Goal: Transaction & Acquisition: Purchase product/service

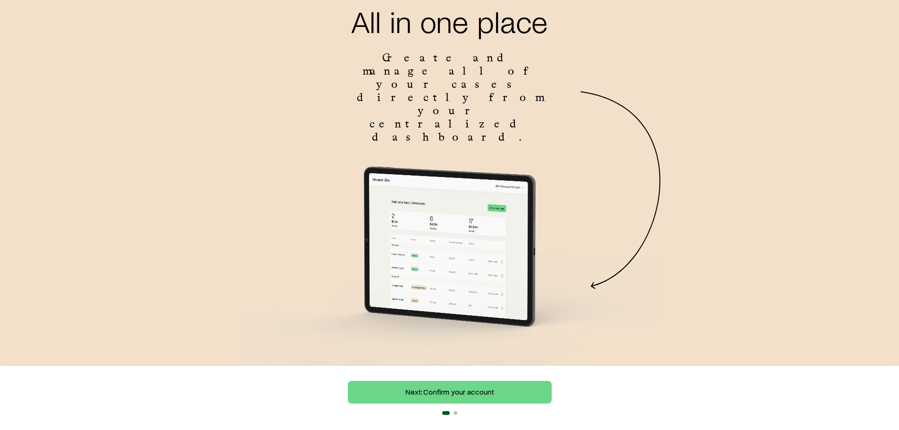
scroll to position [59, 0]
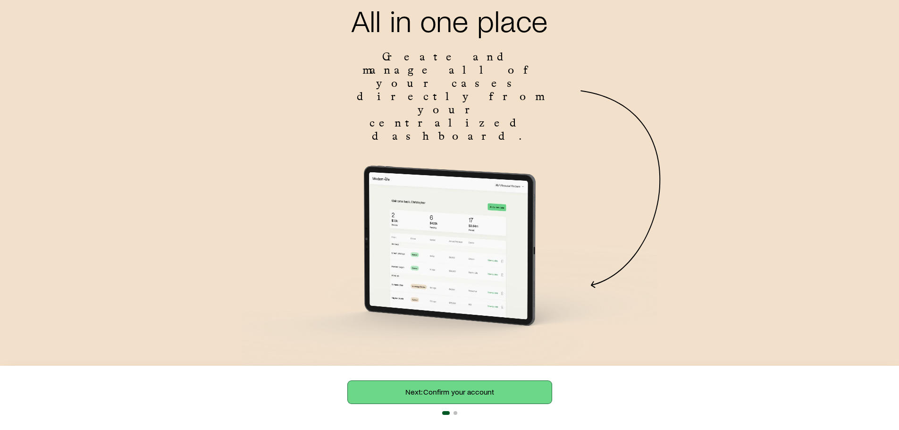
click at [452, 394] on link "Next: Confirm your account" at bounding box center [450, 392] width 204 height 23
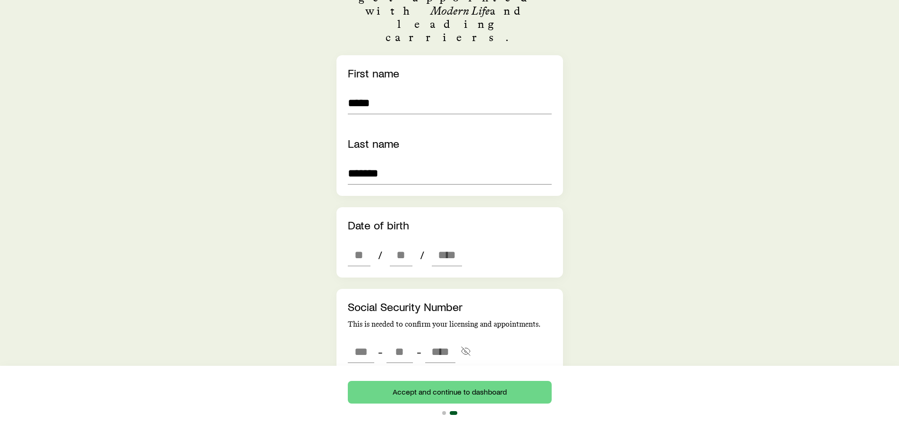
scroll to position [189, 0]
click at [349, 243] on input "dateOfBirth" at bounding box center [359, 254] width 23 height 23
type input "**"
type input "****"
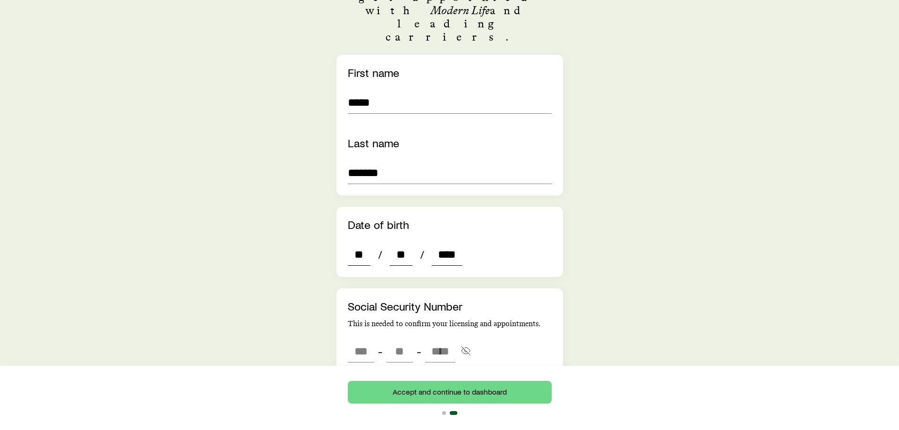
type input "*"
type input "****"
type input "***"
type input "**"
type input "****"
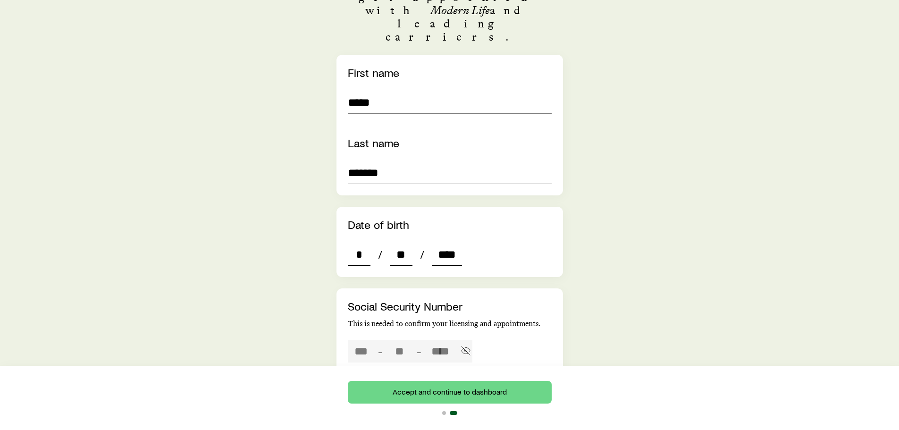
type input "***"
type input "**"
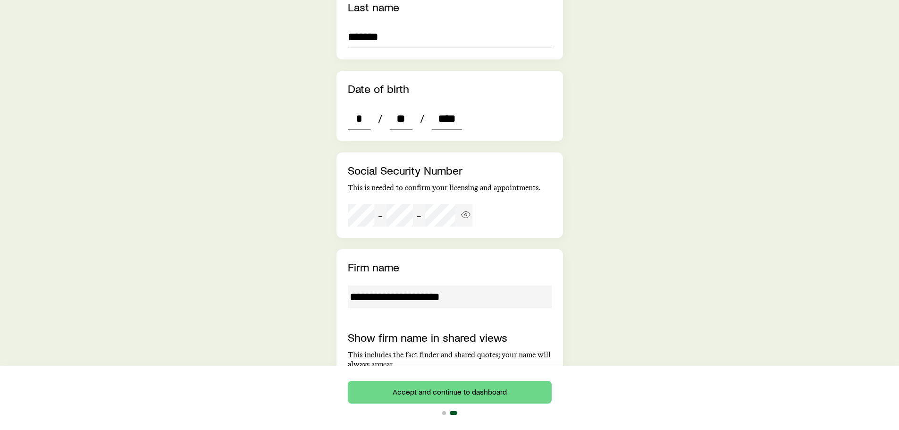
scroll to position [330, 0]
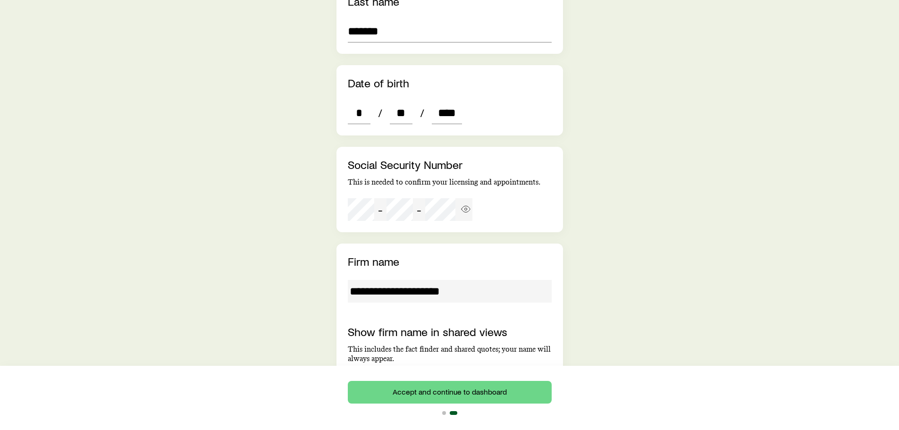
click at [416, 280] on input "**********" at bounding box center [450, 291] width 204 height 23
click at [414, 280] on input "**********" at bounding box center [450, 291] width 204 height 23
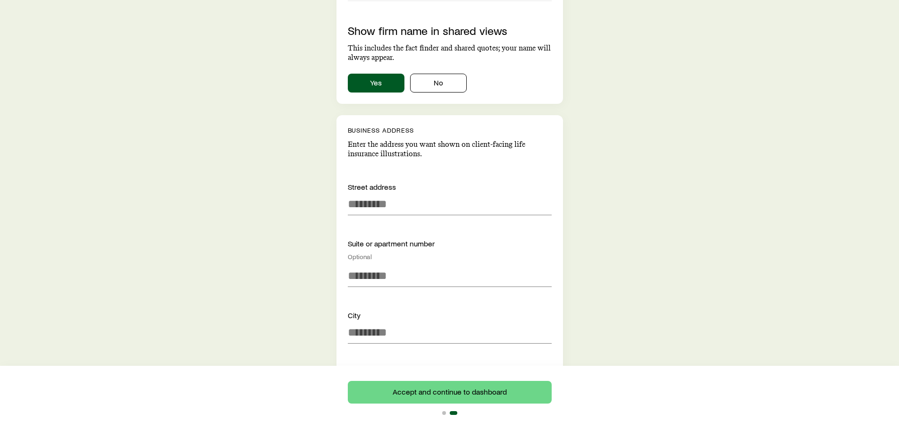
scroll to position [661, 0]
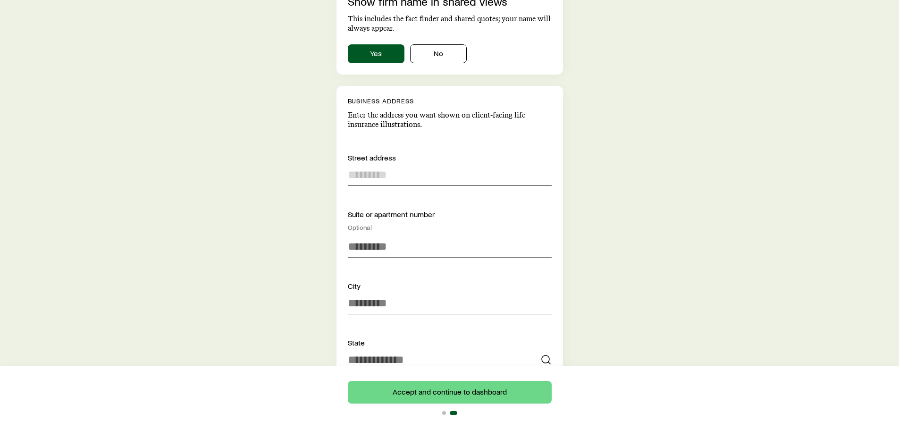
click at [372, 163] on input at bounding box center [450, 174] width 204 height 23
type input "**********"
type input "*******"
type input "**"
type input "*****"
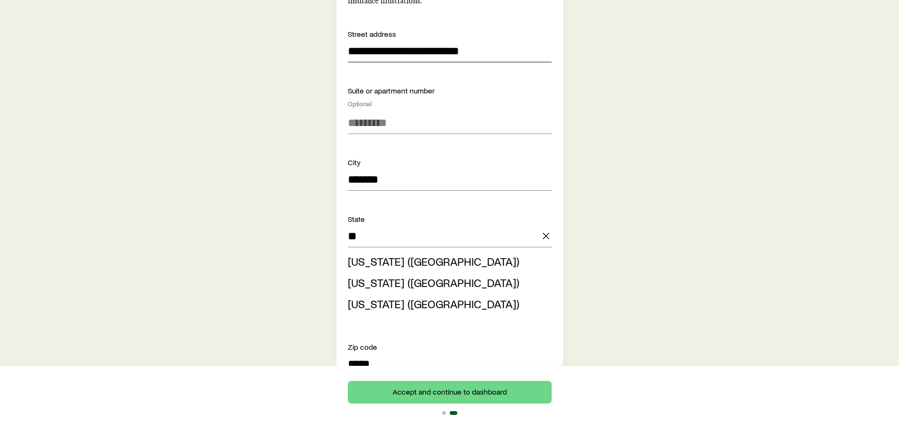
scroll to position [803, 0]
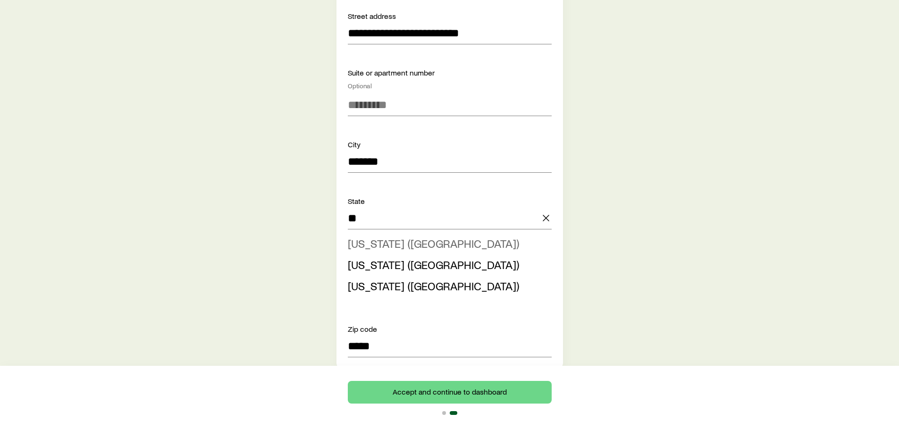
click at [378, 237] on span "[US_STATE] ([GEOGRAPHIC_DATA])" at bounding box center [433, 244] width 171 height 14
type input "**********"
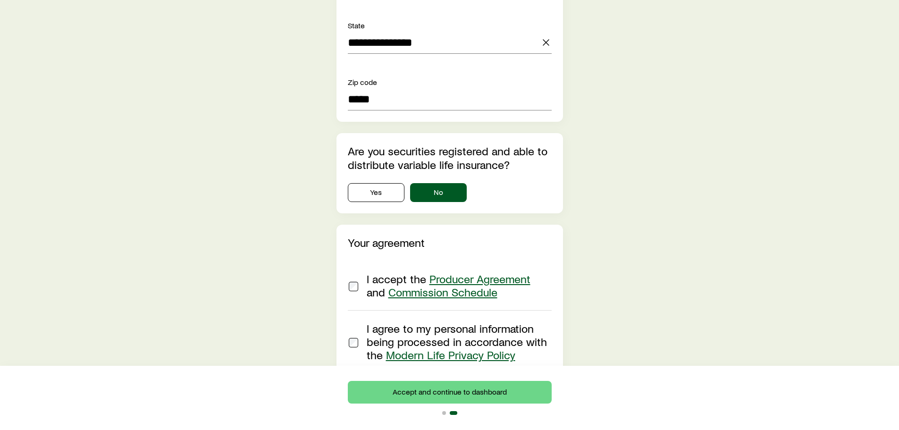
scroll to position [991, 0]
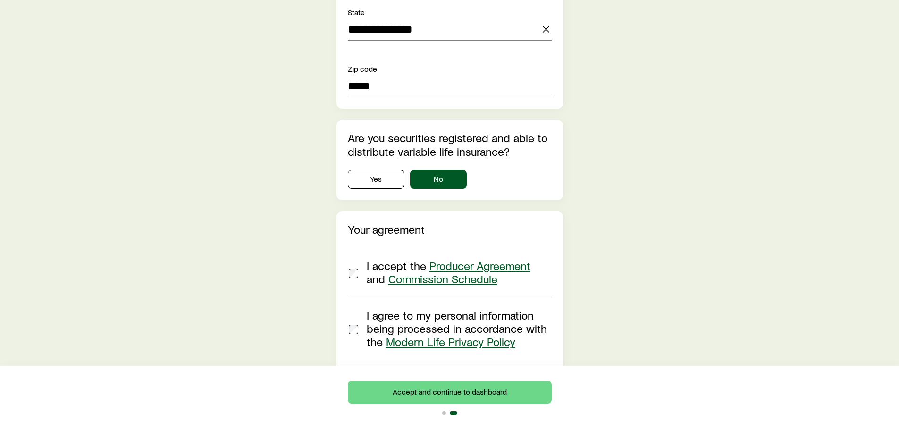
click at [447, 272] on link "Commission Schedule" at bounding box center [443, 279] width 109 height 14
click at [471, 259] on link "Producer Agreement" at bounding box center [480, 266] width 101 height 14
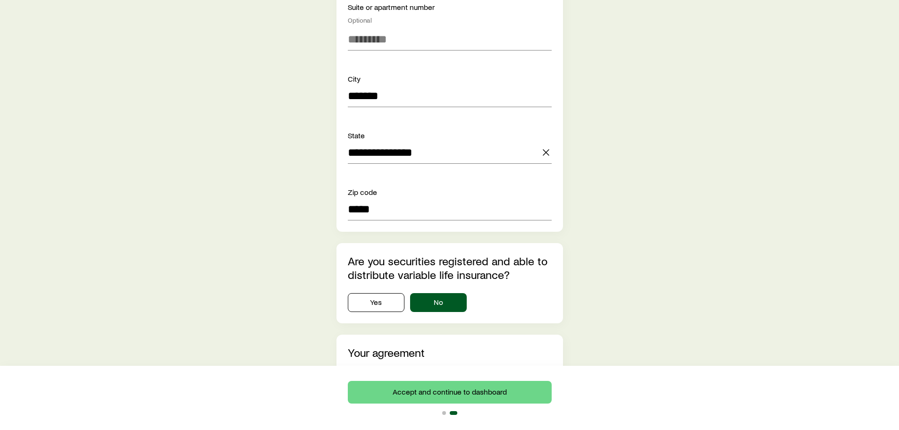
scroll to position [850, 0]
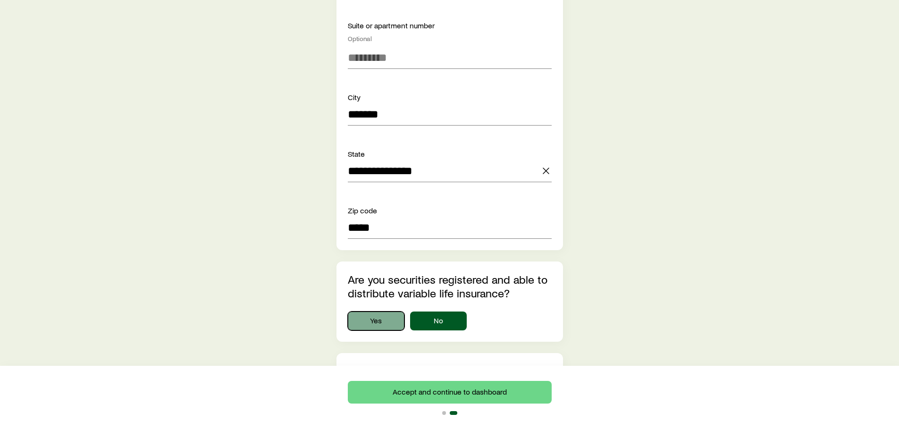
click at [378, 312] on button "Yes" at bounding box center [376, 321] width 57 height 19
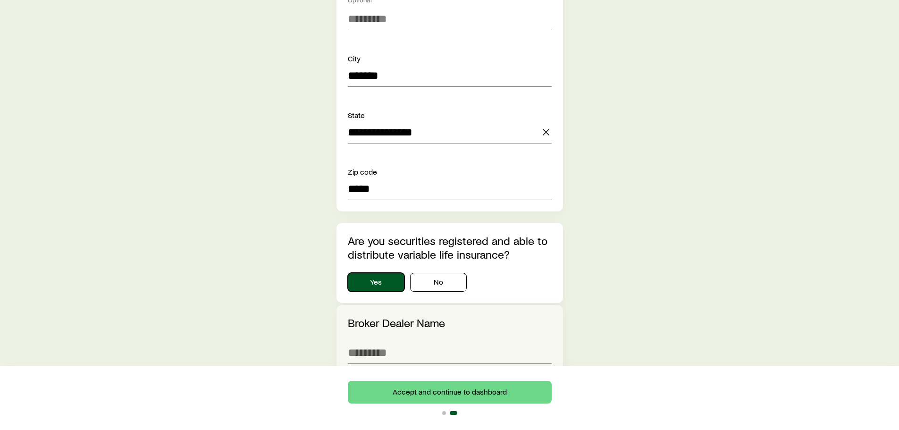
scroll to position [1039, 0]
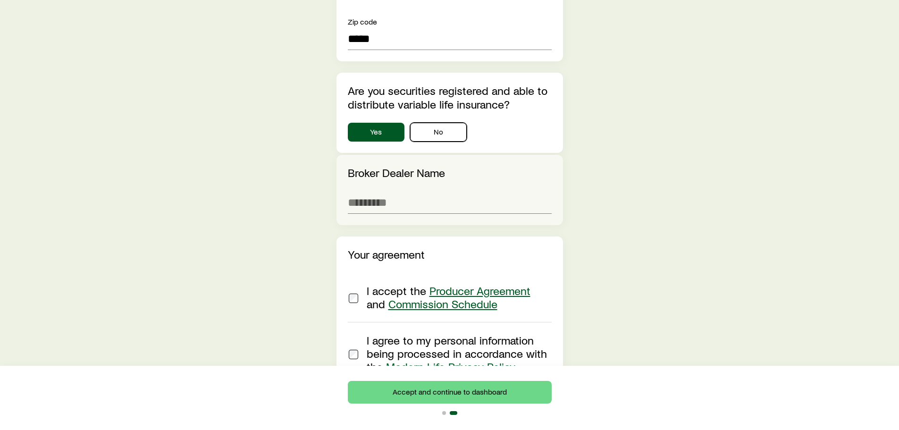
click at [440, 123] on button "No" at bounding box center [438, 132] width 57 height 19
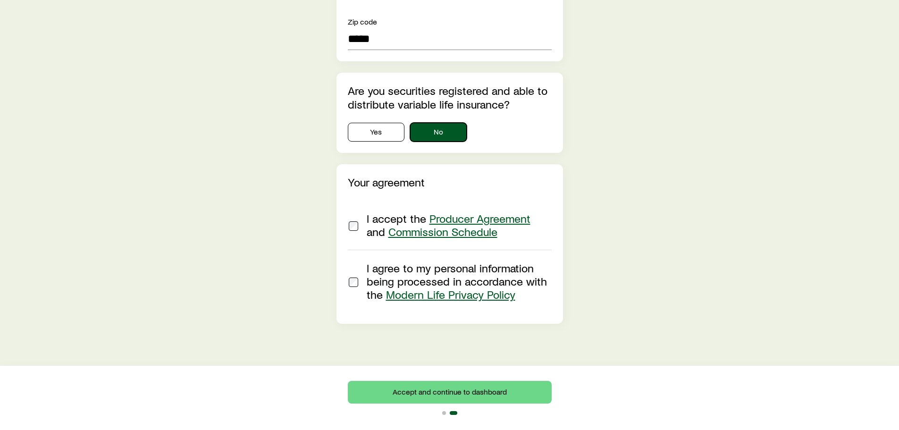
scroll to position [993, 0]
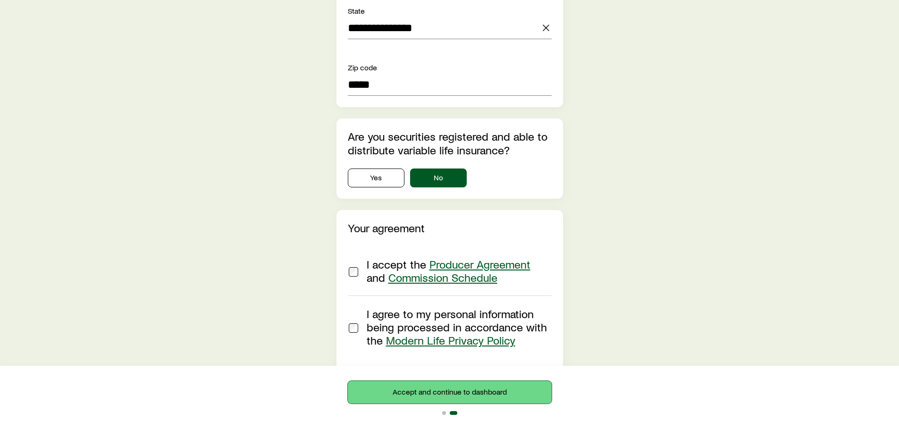
click at [454, 394] on button "Accept and continue to dashboard" at bounding box center [450, 392] width 204 height 23
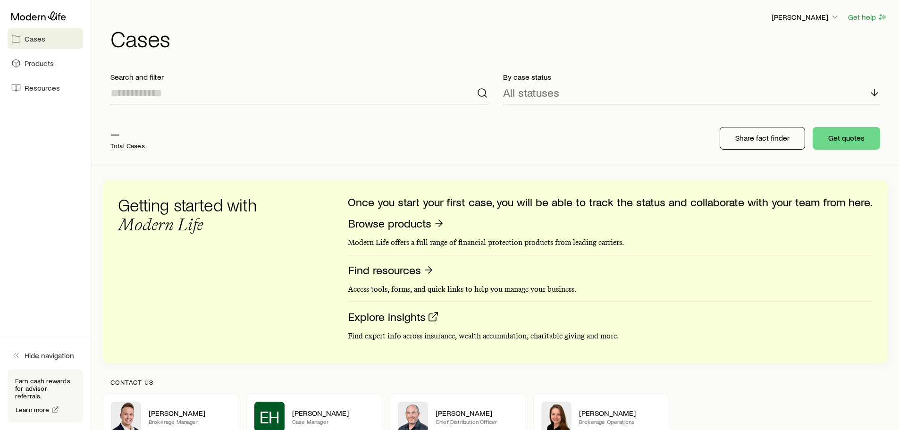
click at [143, 93] on input at bounding box center [299, 93] width 378 height 23
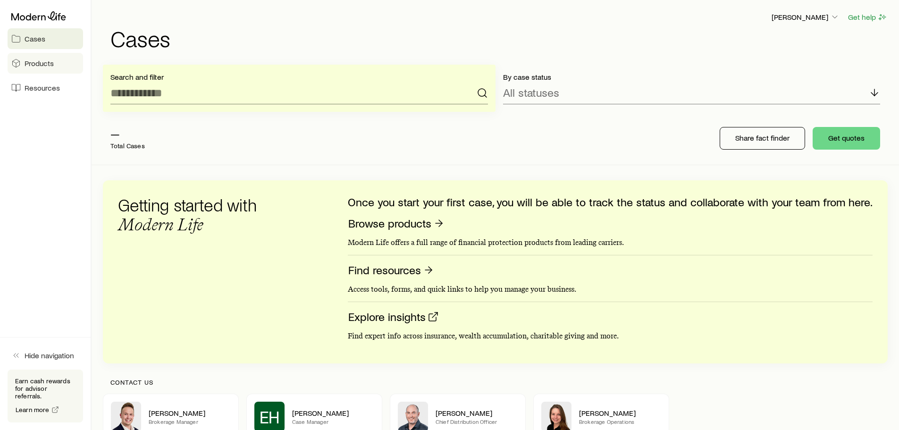
click at [36, 65] on span "Products" at bounding box center [39, 63] width 29 height 9
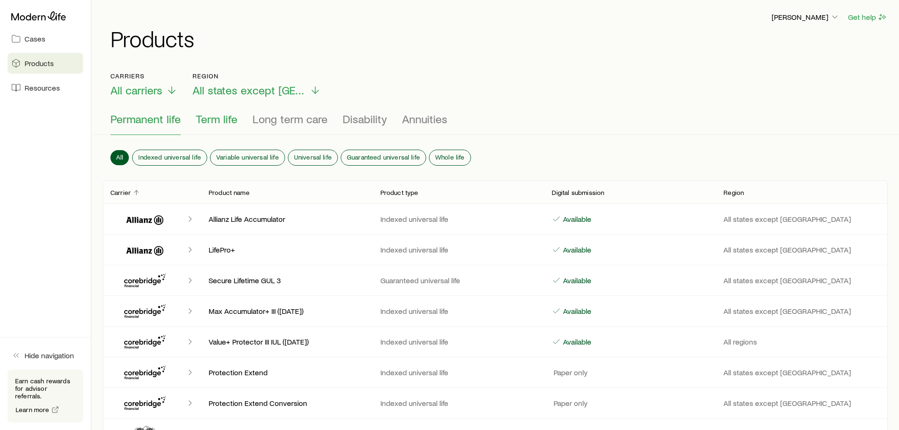
click at [208, 121] on span "Term life" at bounding box center [217, 118] width 42 height 13
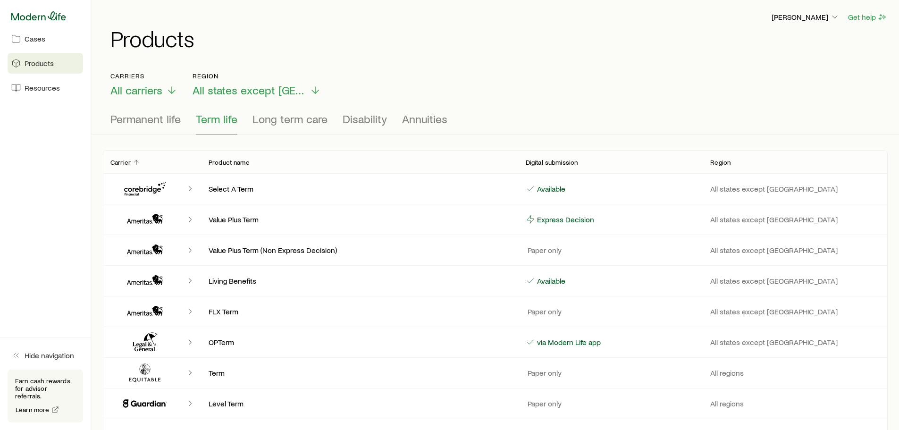
click at [33, 18] on icon at bounding box center [38, 15] width 55 height 9
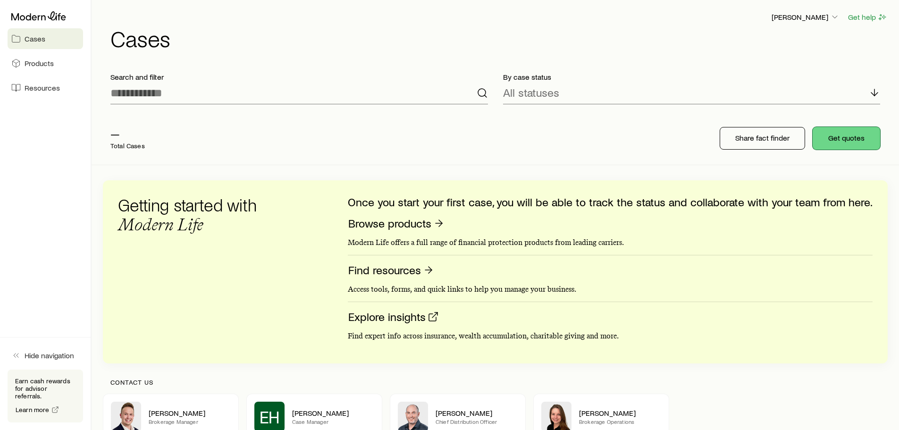
click at [841, 138] on button "Get quotes" at bounding box center [847, 138] width 68 height 23
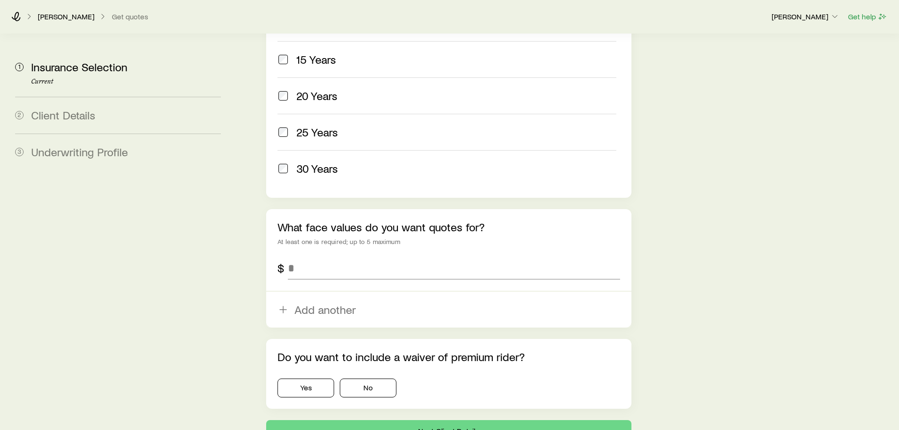
scroll to position [544, 0]
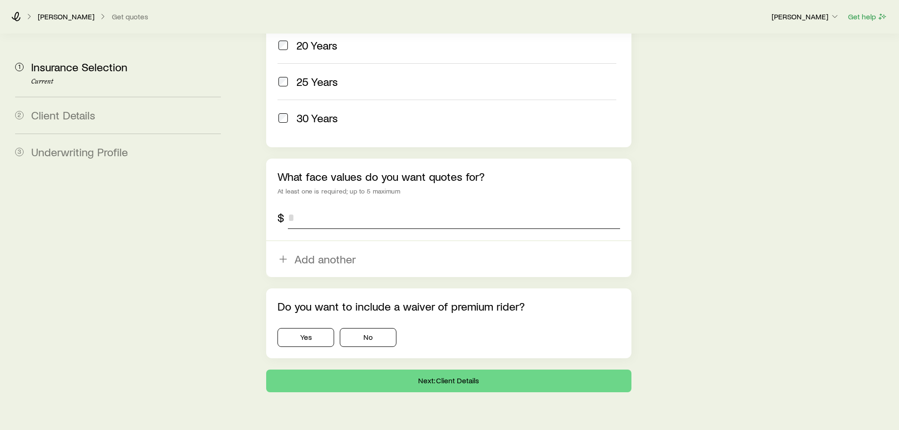
drag, startPoint x: 292, startPoint y: 194, endPoint x: 326, endPoint y: 190, distance: 34.2
click at [292, 206] on input "tel" at bounding box center [454, 217] width 332 height 23
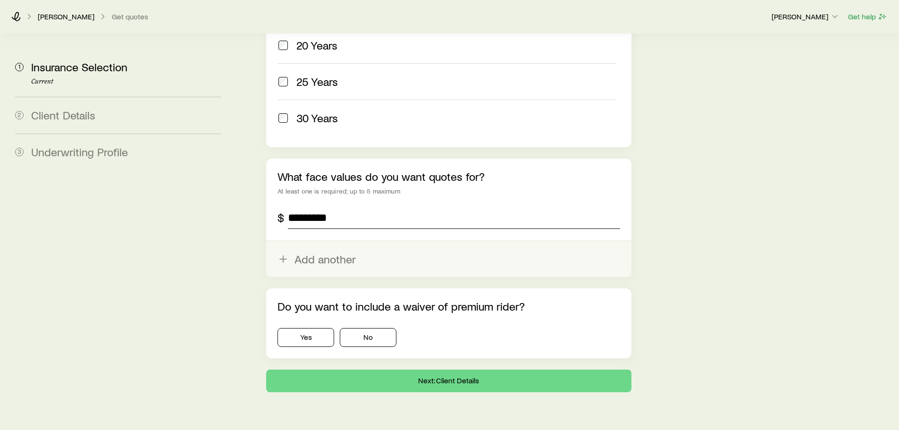
type input "*********"
click at [282, 254] on icon "button" at bounding box center [283, 259] width 11 height 11
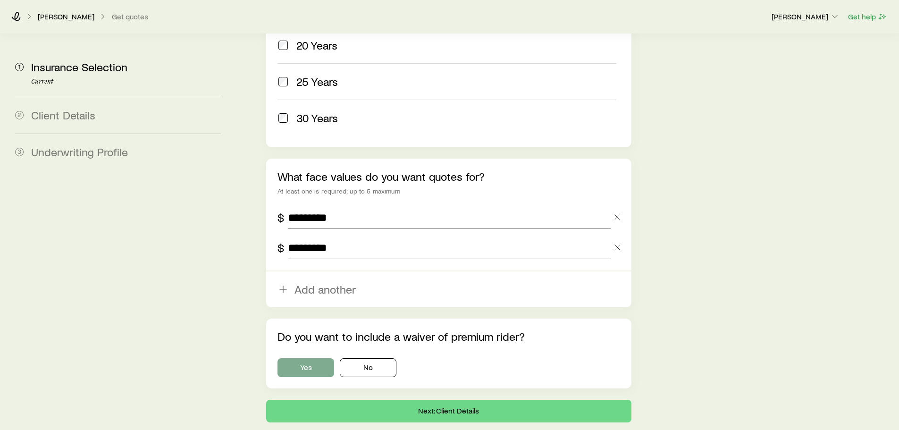
type input "*********"
click at [308, 358] on button "Yes" at bounding box center [306, 367] width 57 height 19
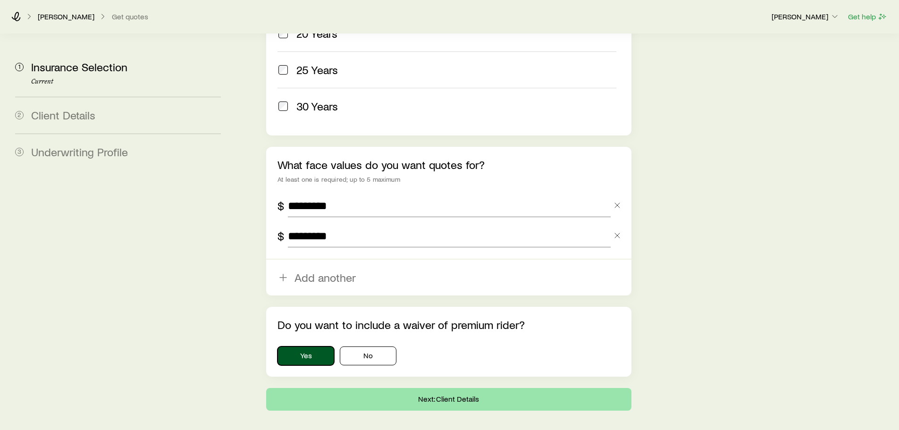
scroll to position [574, 0]
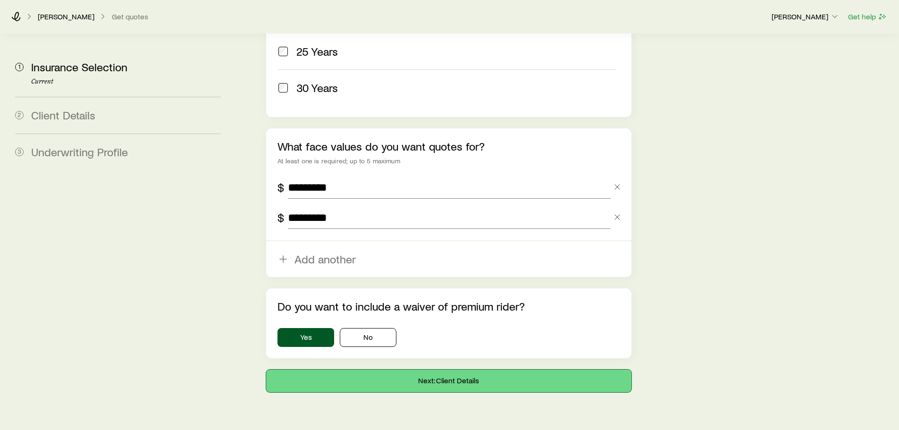
click at [440, 370] on button "Next: Client Details" at bounding box center [448, 381] width 365 height 23
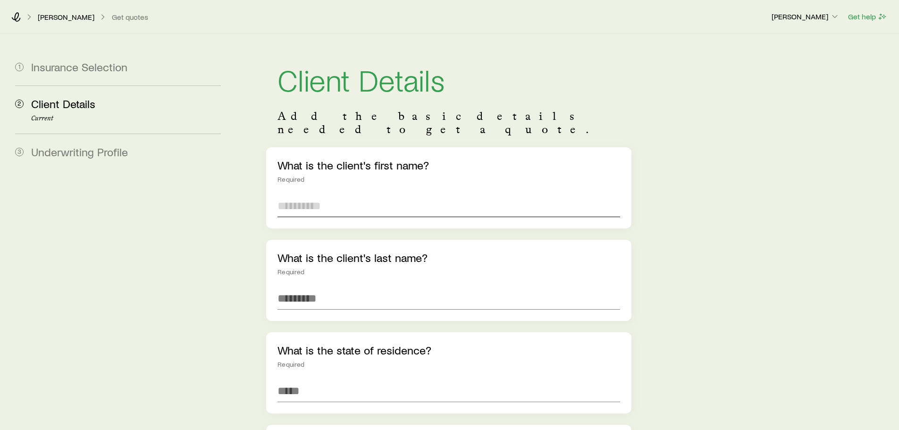
click at [299, 194] on input "text" at bounding box center [449, 205] width 342 height 23
type input "****"
type input "*****"
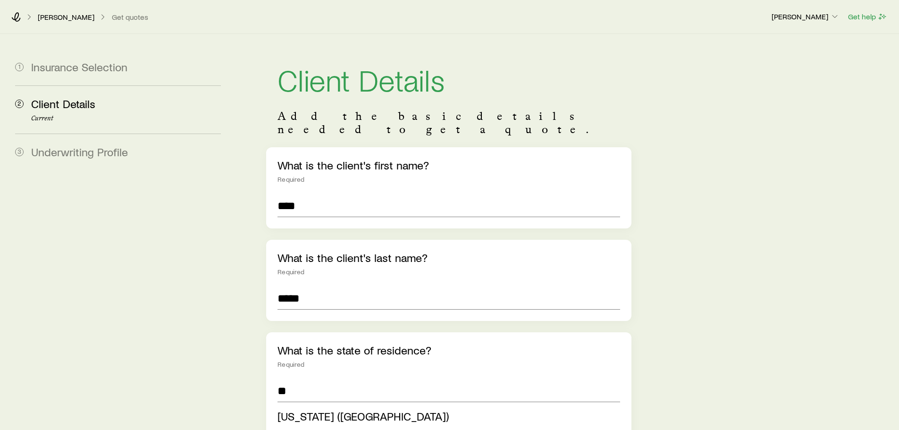
click at [298, 409] on span "[US_STATE] ([GEOGRAPHIC_DATA])" at bounding box center [363, 416] width 171 height 14
type input "**********"
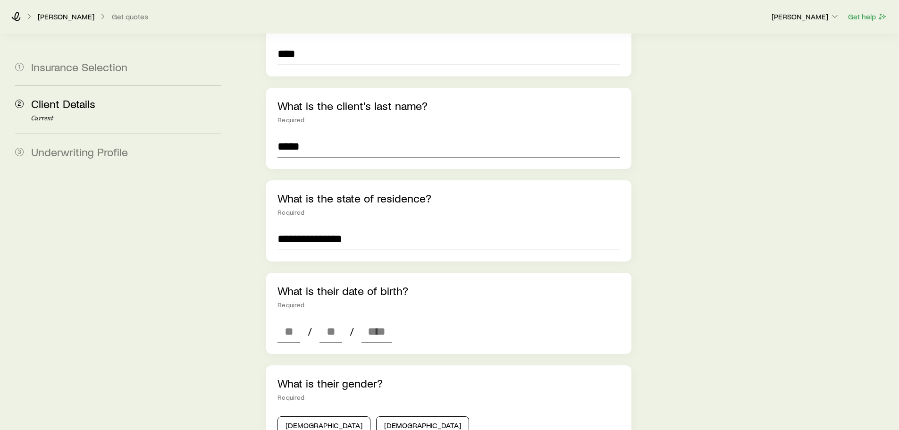
scroll to position [189, 0]
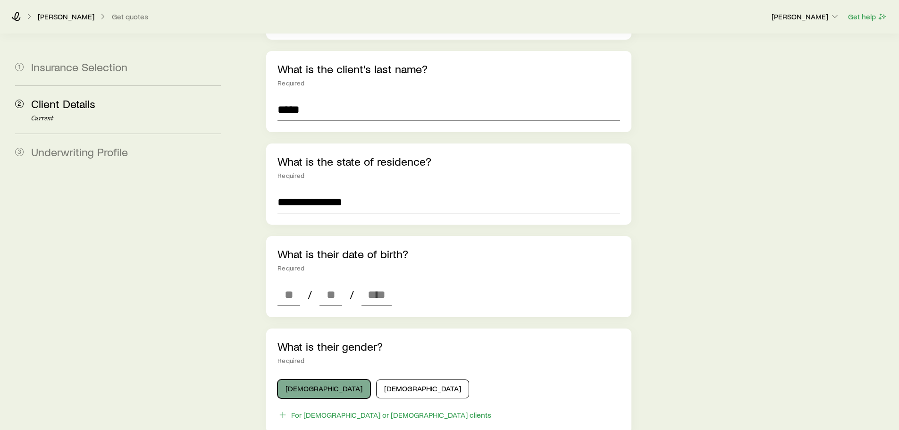
click at [305, 380] on button "[DEMOGRAPHIC_DATA]" at bounding box center [324, 389] width 93 height 19
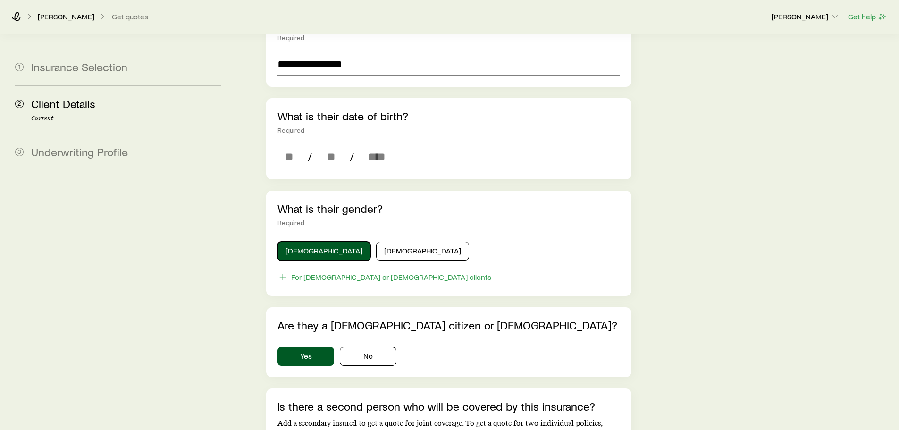
scroll to position [378, 0]
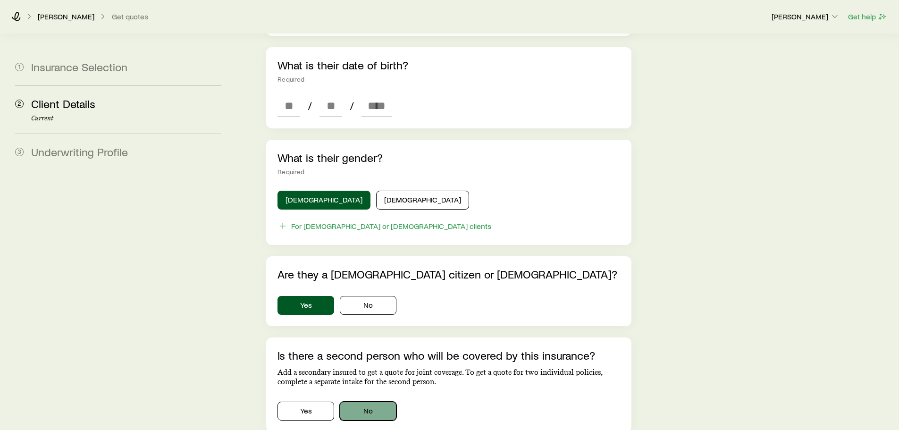
drag, startPoint x: 383, startPoint y: 395, endPoint x: 422, endPoint y: 376, distance: 42.9
click at [384, 402] on button "No" at bounding box center [368, 411] width 57 height 19
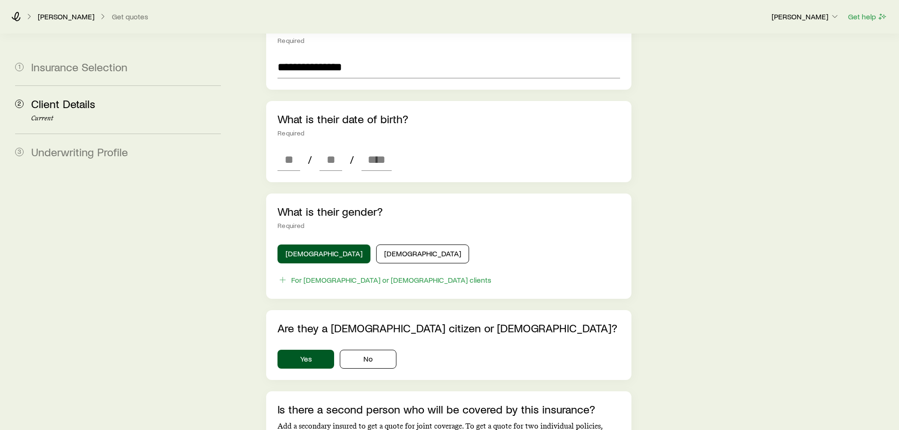
scroll to position [142, 0]
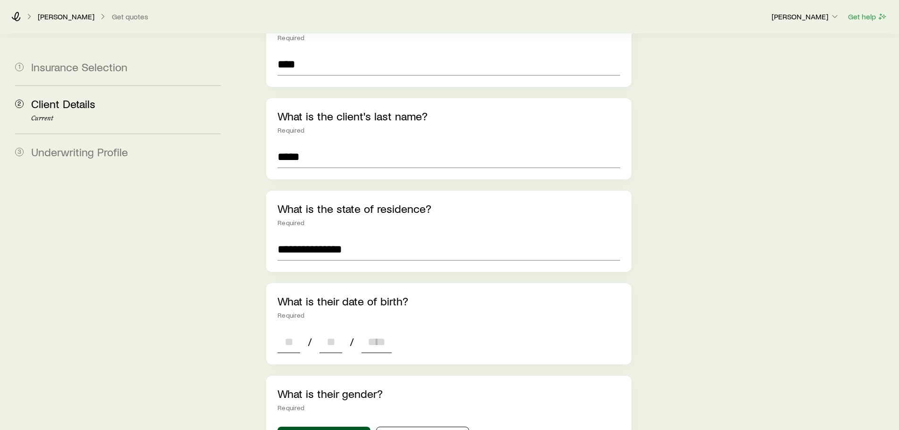
click at [289, 330] on input at bounding box center [289, 341] width 23 height 23
type input "**"
type input "****"
type input "*"
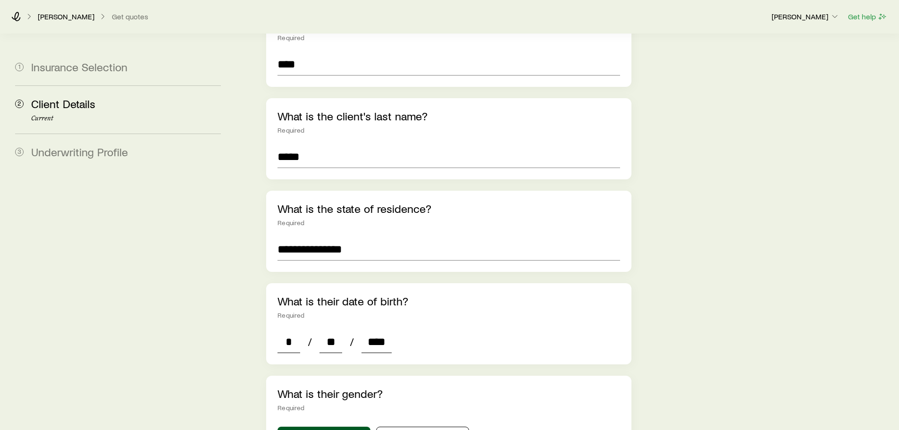
type input "****"
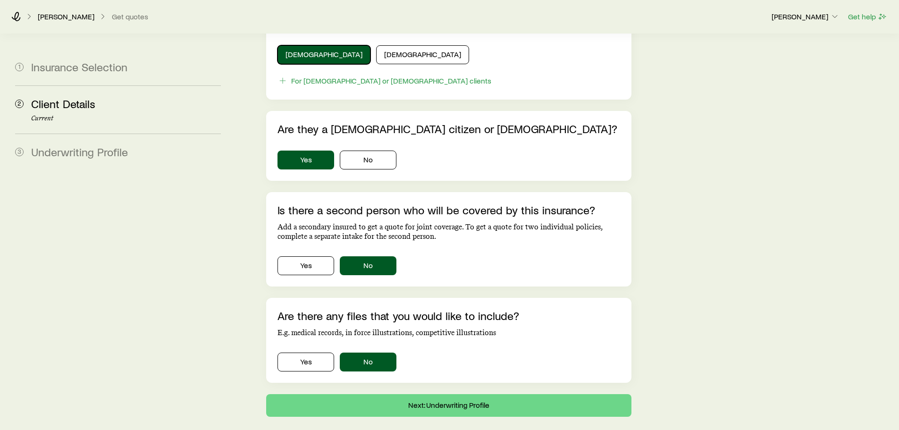
scroll to position [561, 0]
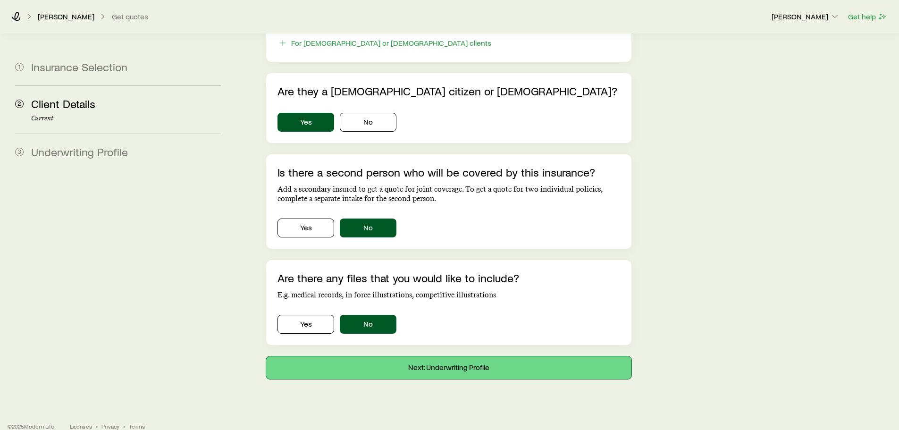
click at [452, 358] on button "Next: Underwriting Profile" at bounding box center [448, 367] width 365 height 23
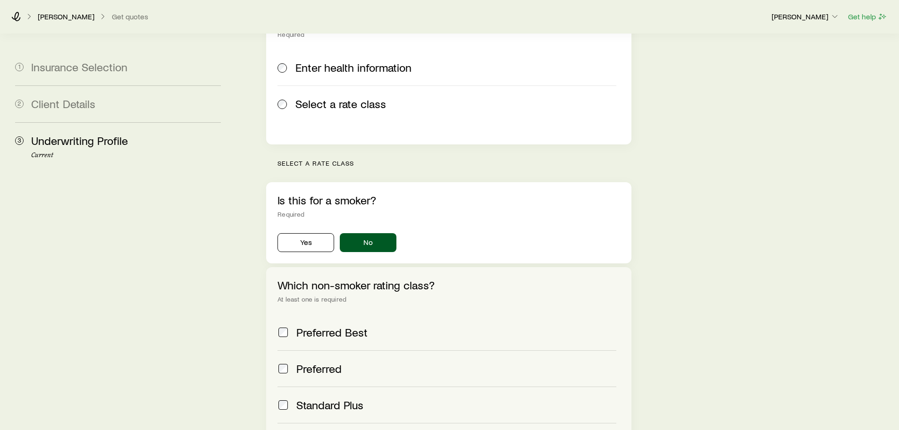
scroll to position [283, 0]
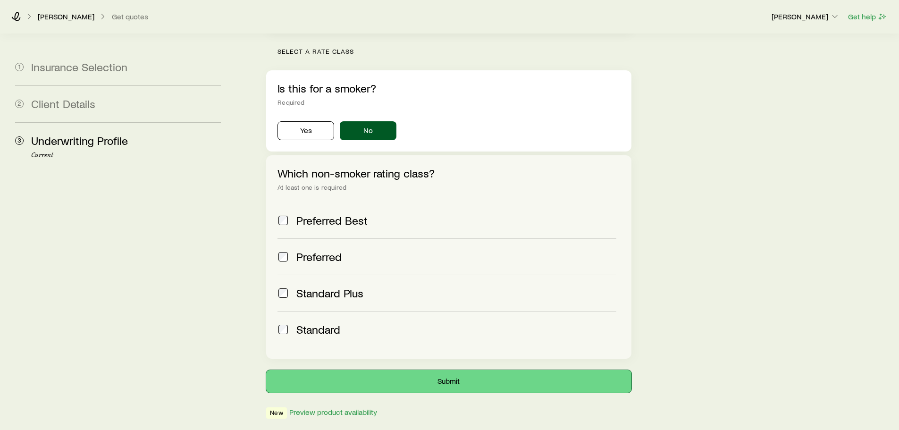
click at [439, 370] on button "Submit" at bounding box center [448, 381] width 365 height 23
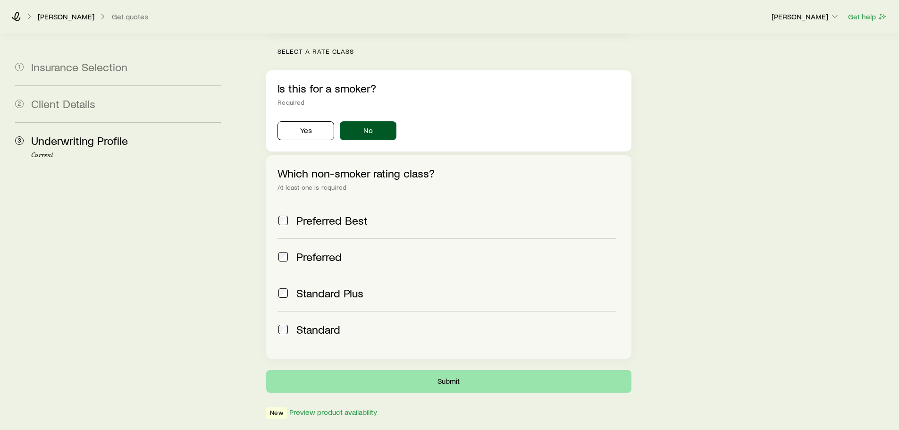
scroll to position [0, 0]
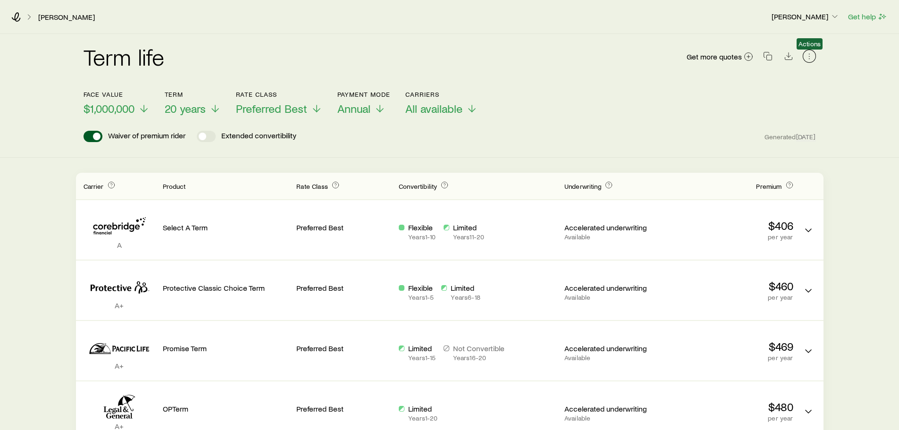
click at [808, 57] on icon "button" at bounding box center [809, 55] width 9 height 9
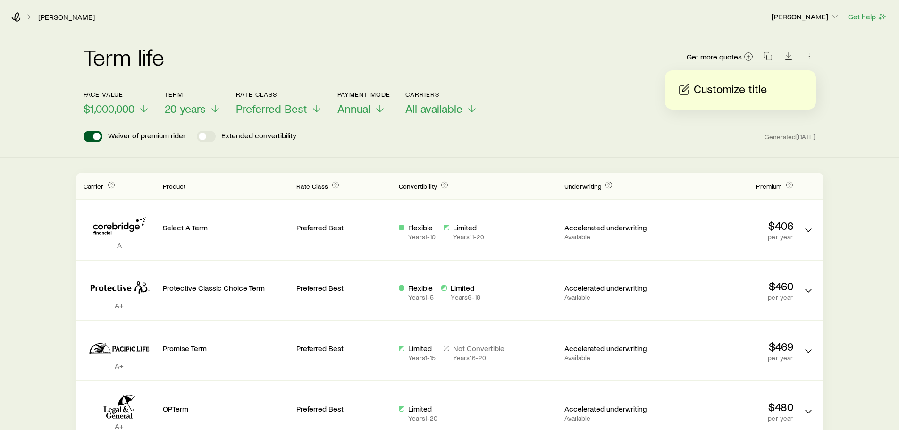
click at [706, 90] on p "Customize title" at bounding box center [730, 89] width 73 height 15
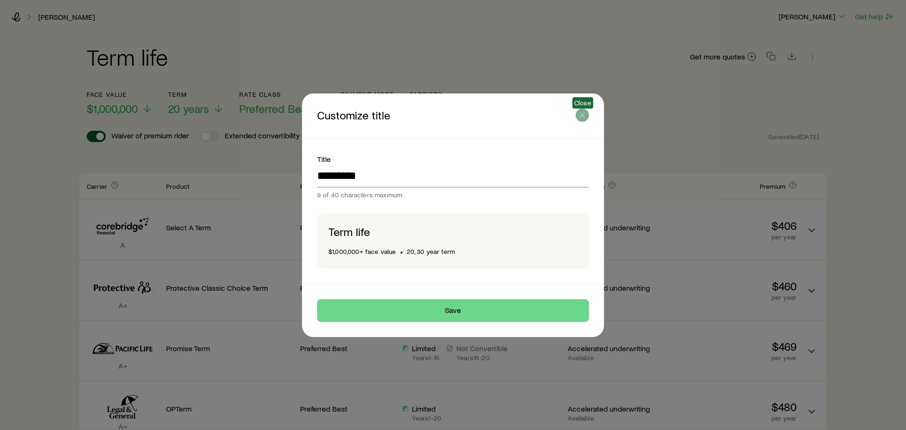
click at [584, 116] on icon "button" at bounding box center [582, 114] width 9 height 9
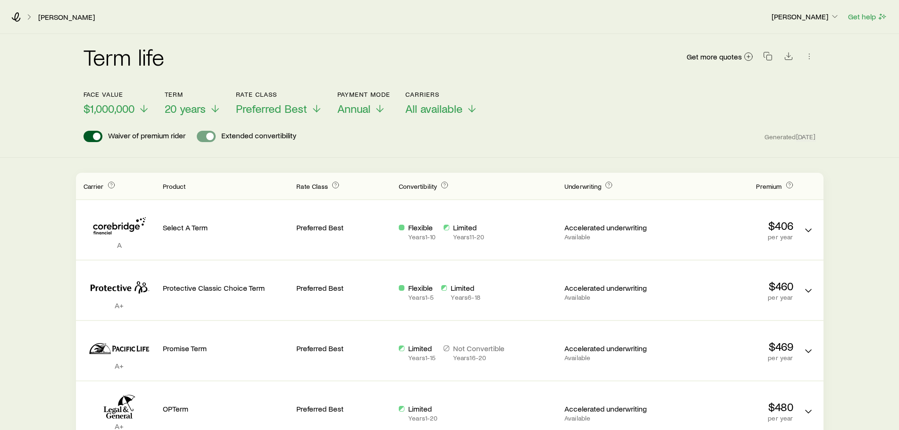
click at [212, 135] on span at bounding box center [210, 137] width 8 height 8
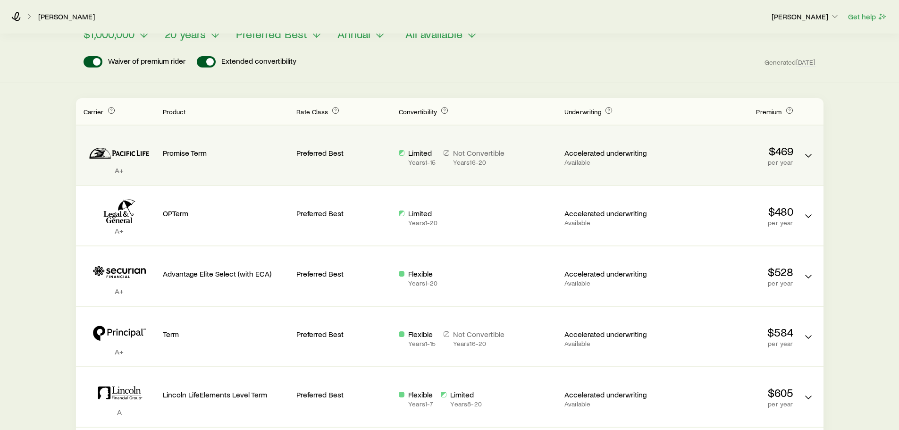
scroll to position [47, 0]
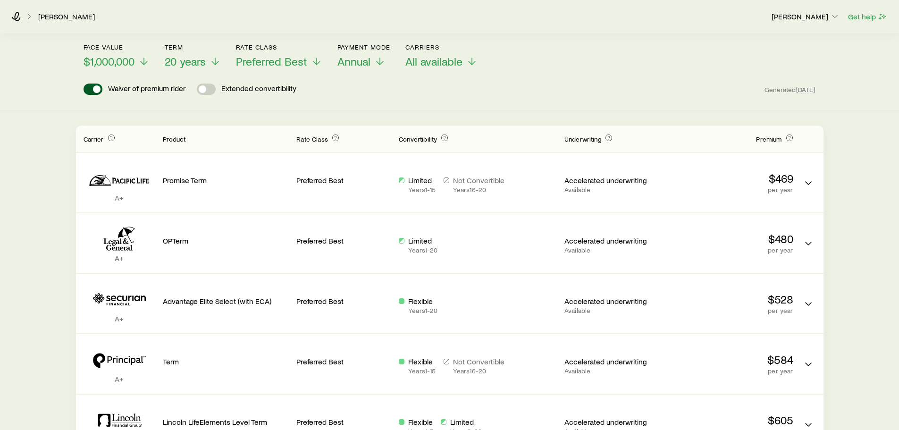
click at [203, 88] on span at bounding box center [203, 89] width 8 height 8
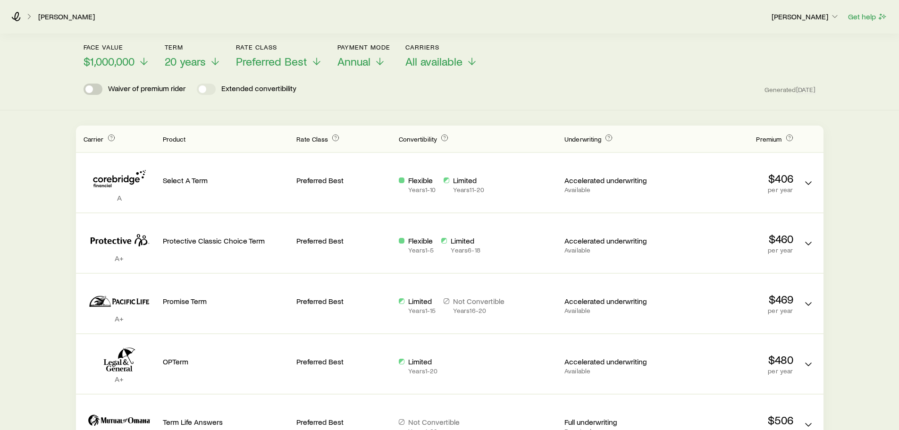
click at [89, 89] on span at bounding box center [89, 89] width 8 height 8
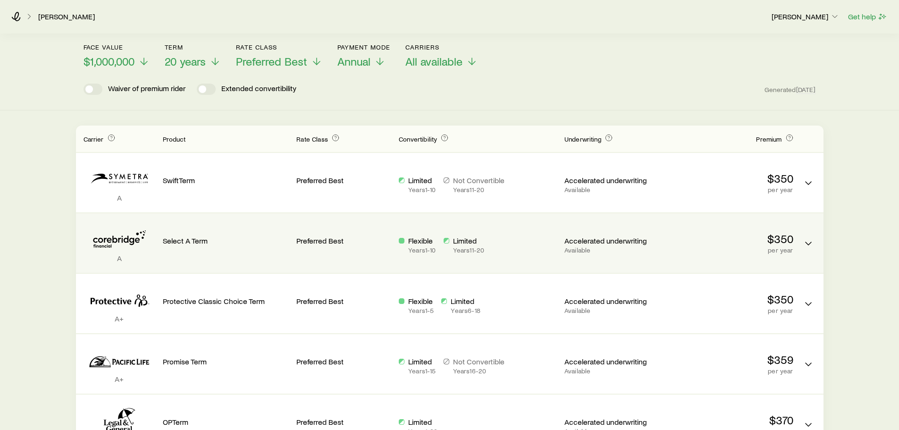
click at [416, 243] on p "Flexible" at bounding box center [421, 240] width 27 height 9
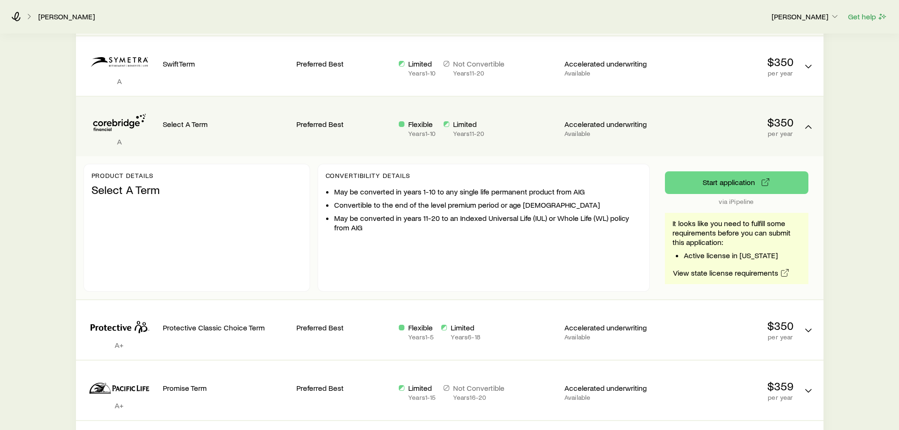
scroll to position [142, 0]
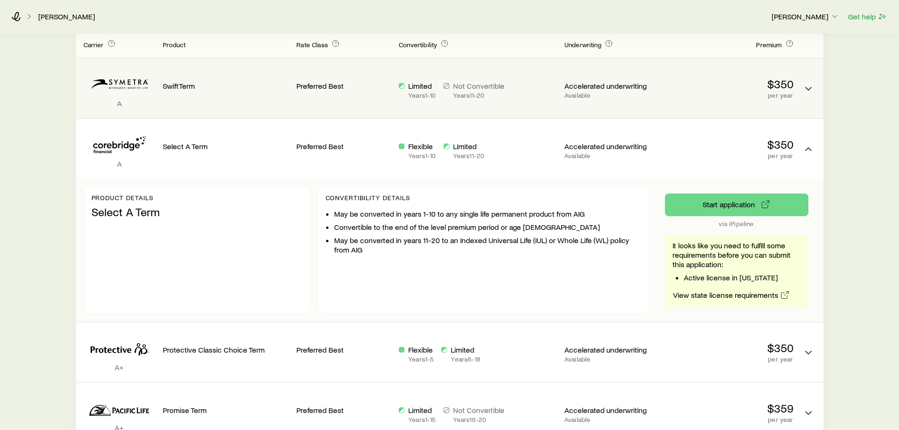
click at [419, 87] on p "Limited" at bounding box center [421, 85] width 27 height 9
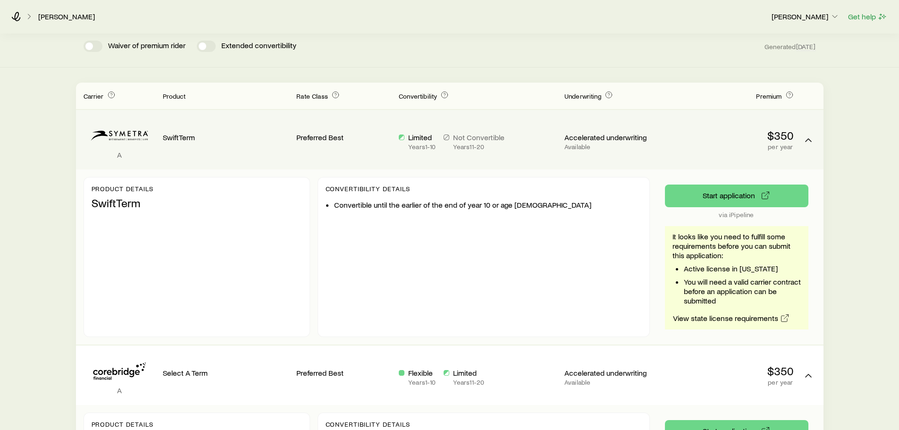
scroll to position [47, 0]
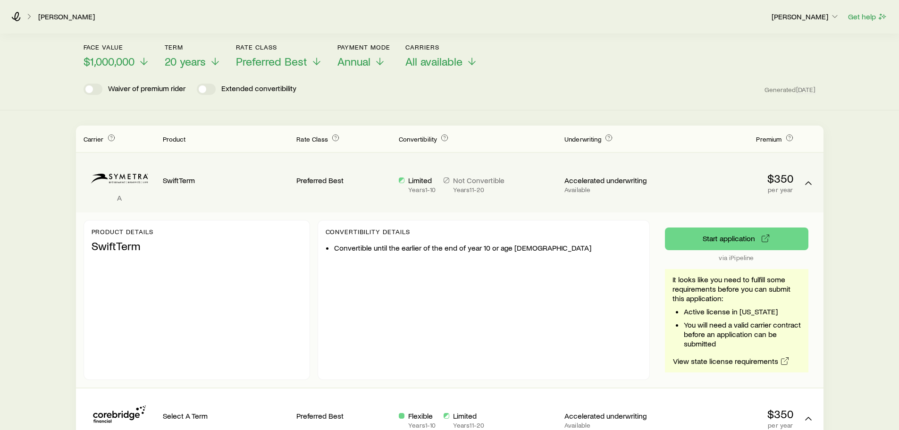
click at [529, 184] on div "Limited Years 1 - 10 Not Convertible Years 11 - 20" at bounding box center [478, 185] width 158 height 18
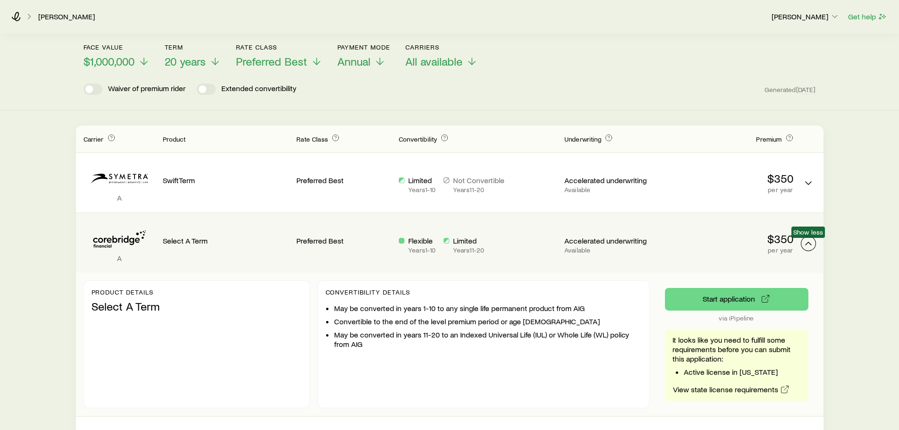
click at [807, 244] on polyline "Term quotes" at bounding box center [809, 243] width 6 height 3
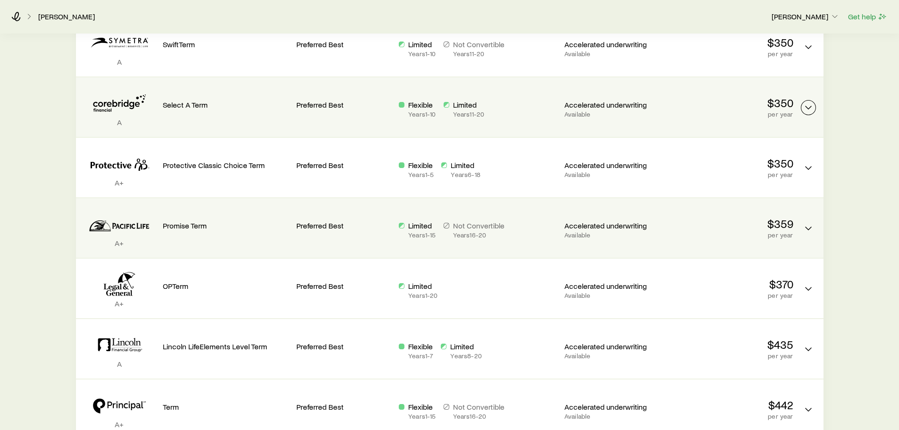
scroll to position [189, 0]
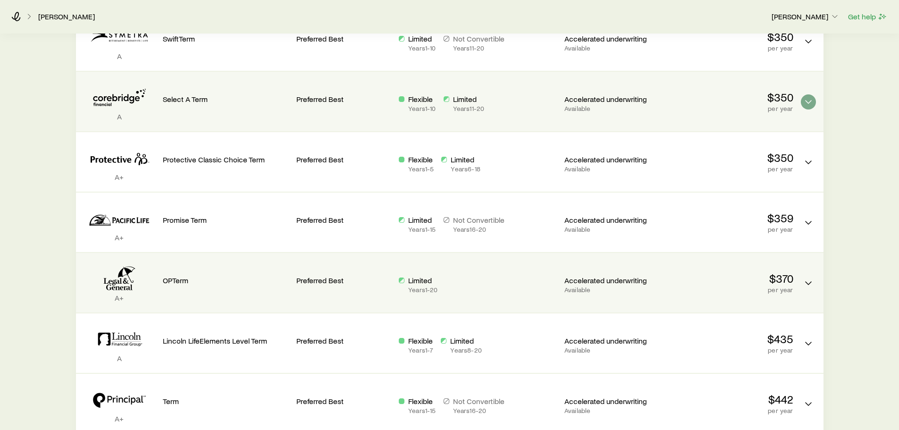
click at [421, 282] on p "Limited" at bounding box center [422, 280] width 29 height 9
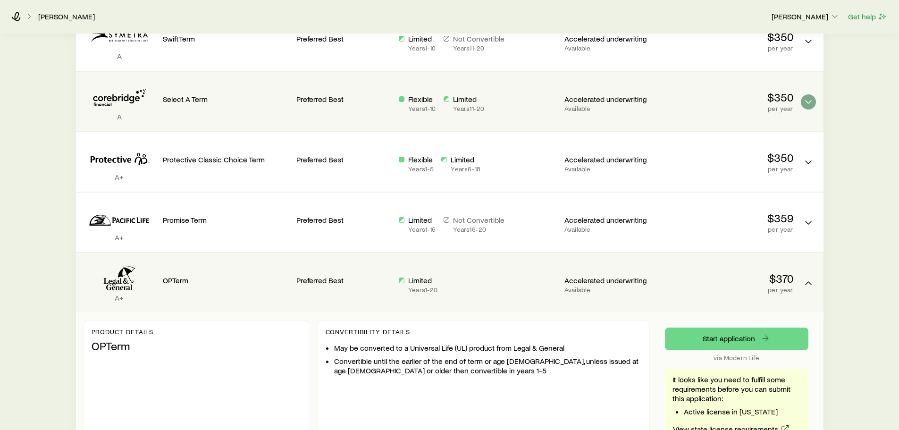
click at [412, 279] on p "Limited" at bounding box center [422, 280] width 29 height 9
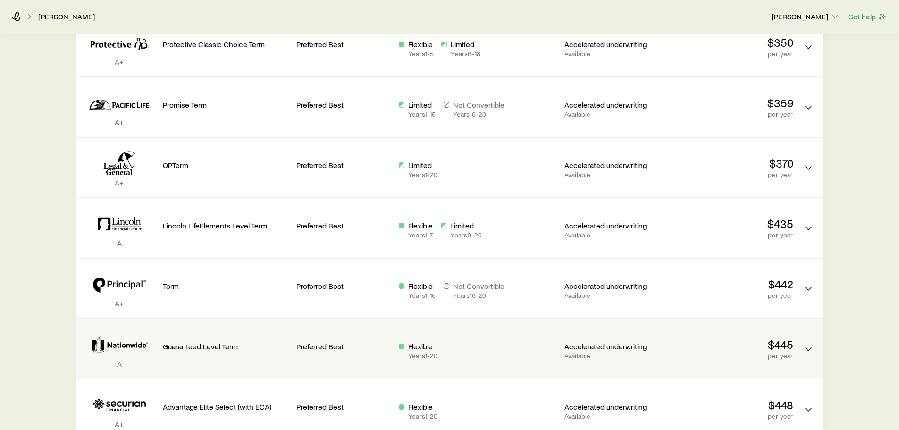
scroll to position [330, 0]
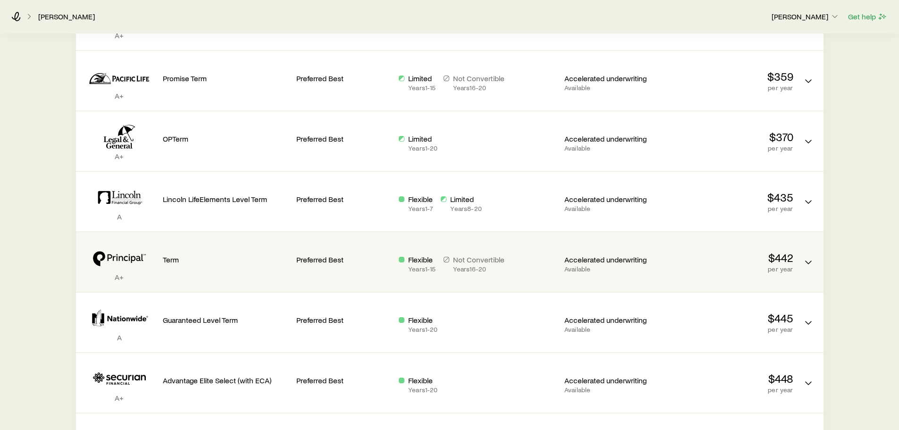
click at [420, 259] on p "Flexible" at bounding box center [421, 259] width 27 height 9
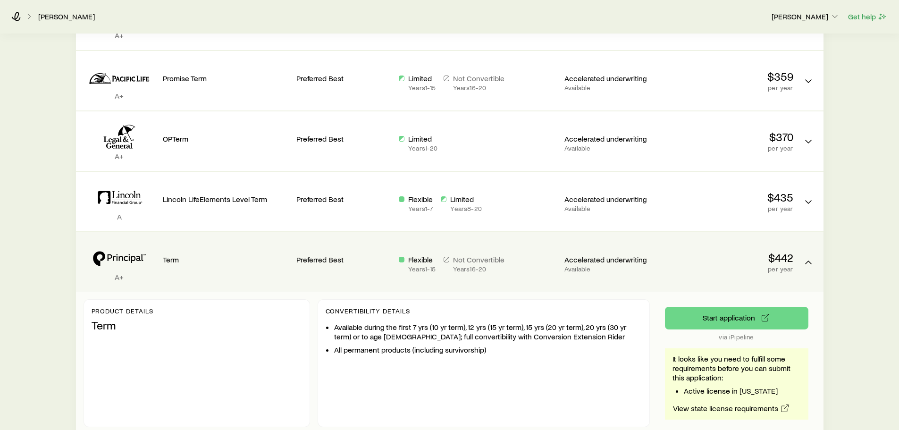
click at [416, 257] on p "Flexible" at bounding box center [421, 259] width 27 height 9
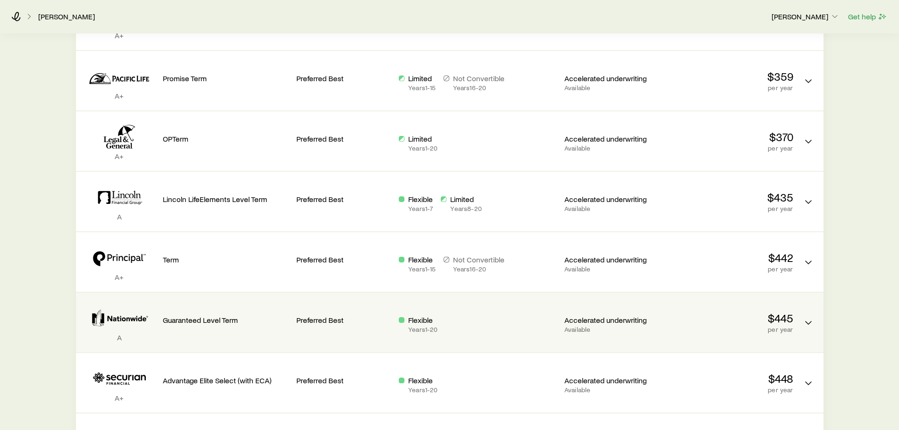
click at [417, 321] on p "Flexible" at bounding box center [422, 319] width 29 height 9
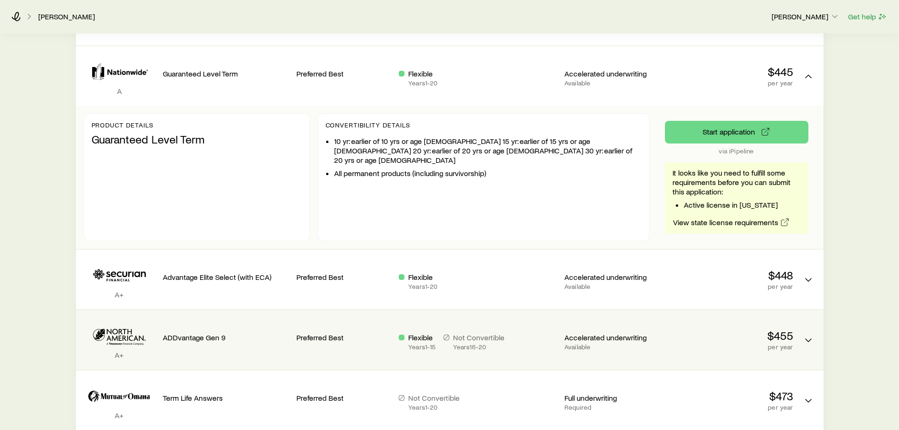
scroll to position [614, 0]
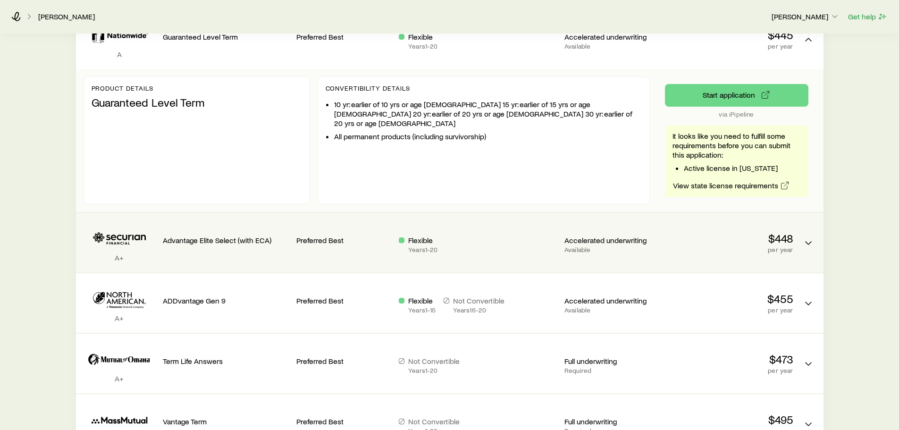
click at [423, 239] on p "Flexible" at bounding box center [422, 240] width 29 height 9
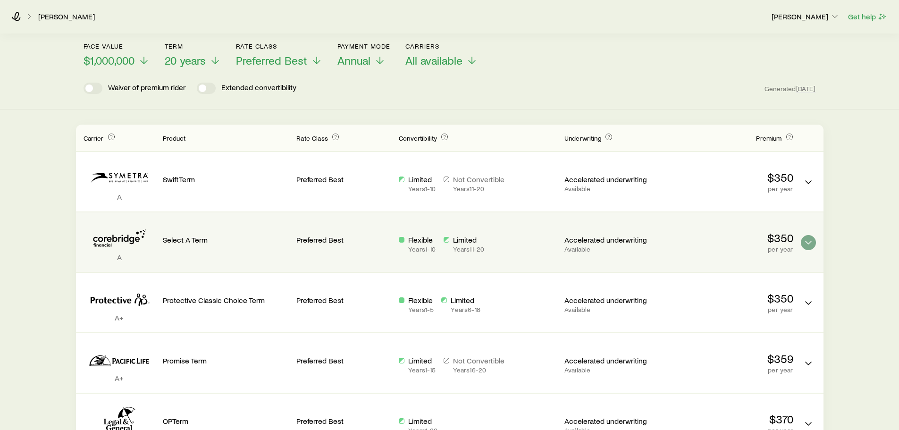
scroll to position [0, 0]
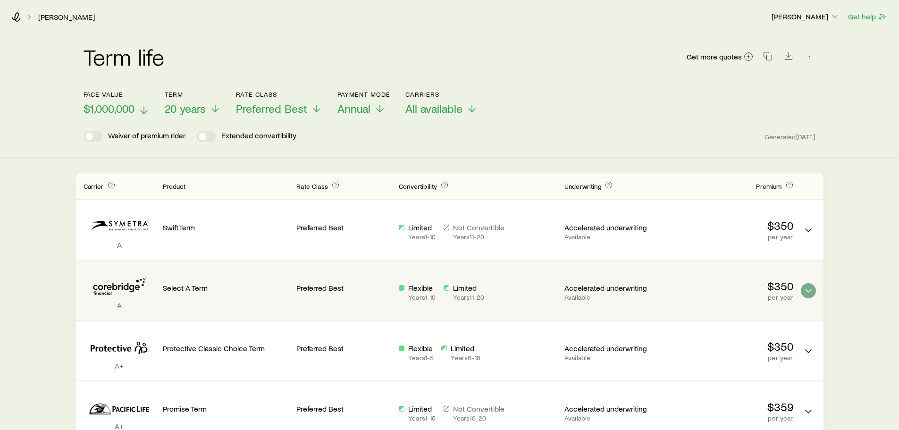
click at [143, 108] on icon at bounding box center [143, 110] width 11 height 11
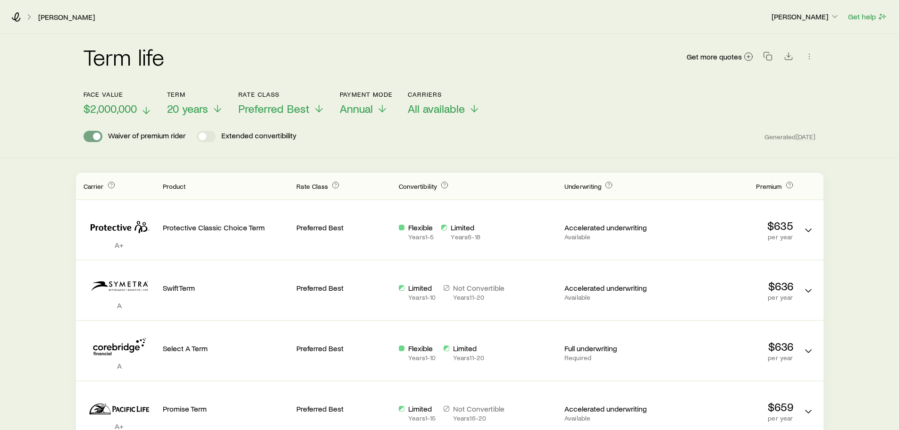
click at [91, 136] on span at bounding box center [93, 136] width 19 height 11
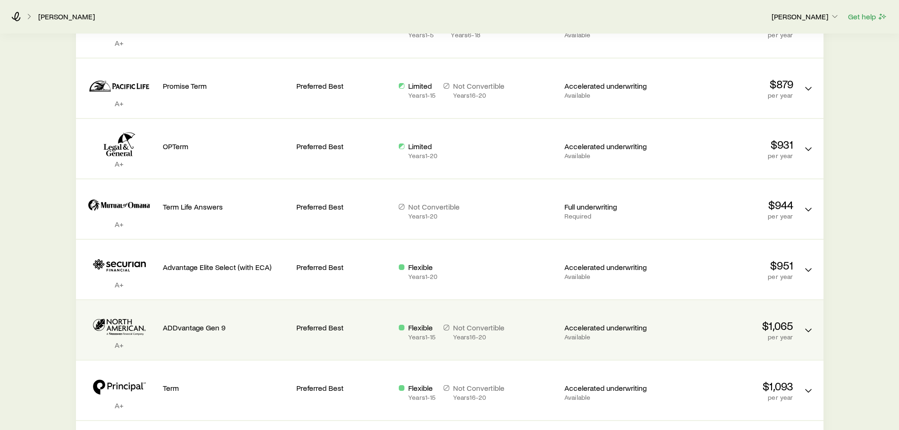
scroll to position [283, 0]
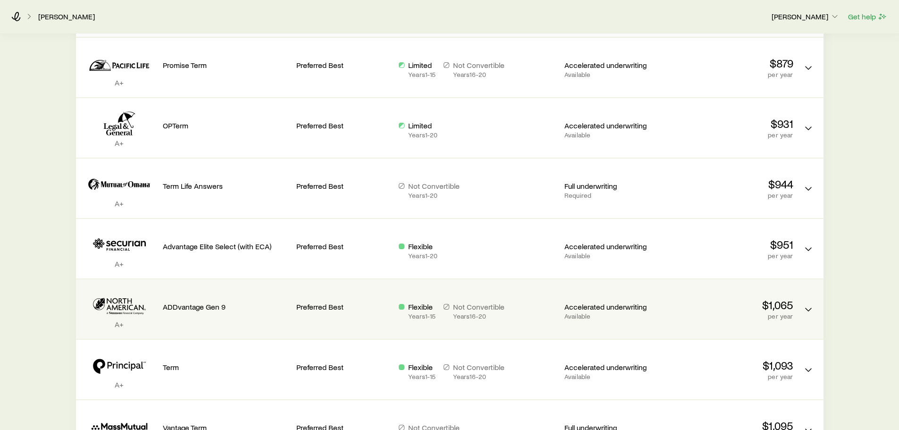
click at [420, 308] on p "Flexible" at bounding box center [421, 306] width 27 height 9
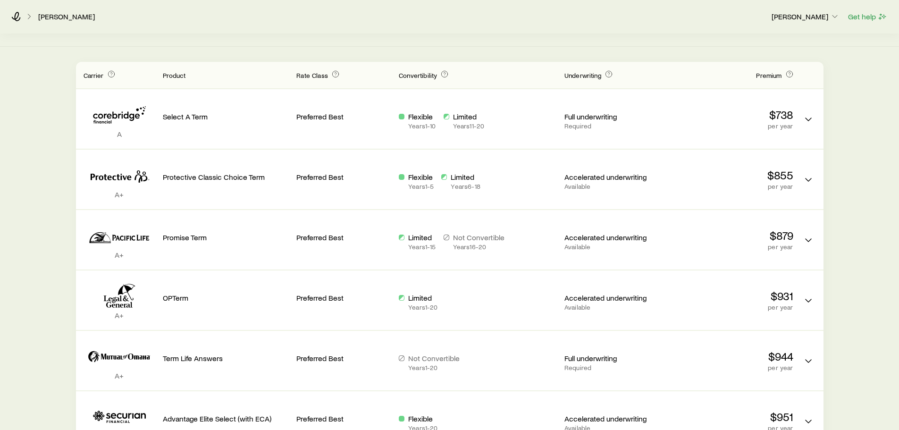
scroll to position [94, 0]
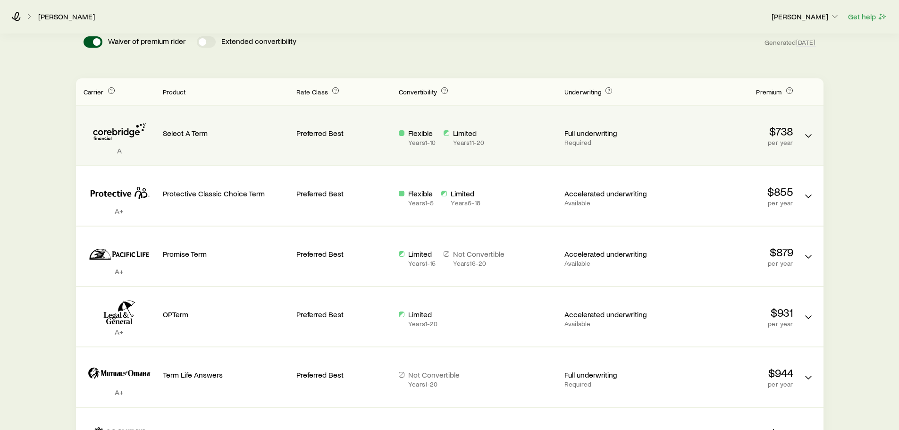
click at [415, 135] on p "Flexible" at bounding box center [421, 132] width 27 height 9
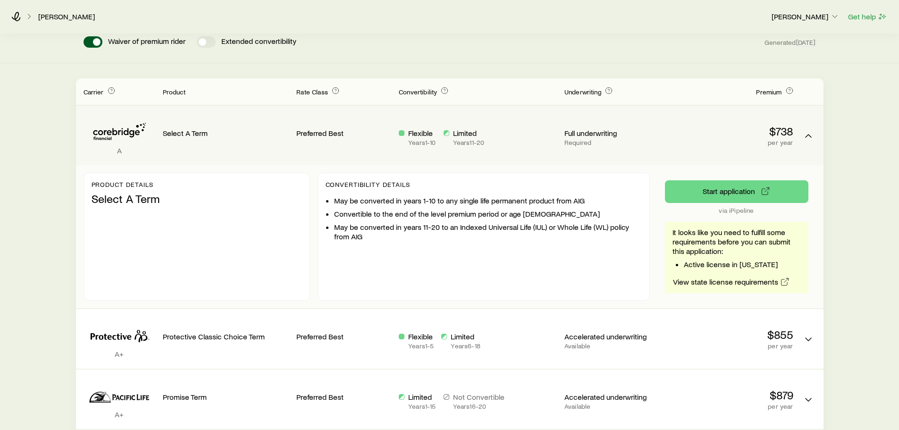
click at [422, 135] on p "Flexible" at bounding box center [421, 132] width 27 height 9
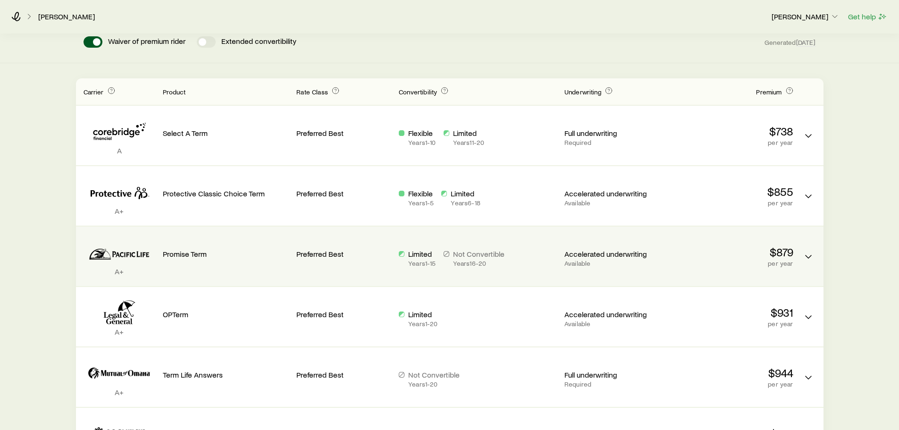
click at [419, 254] on p "Limited" at bounding box center [421, 253] width 27 height 9
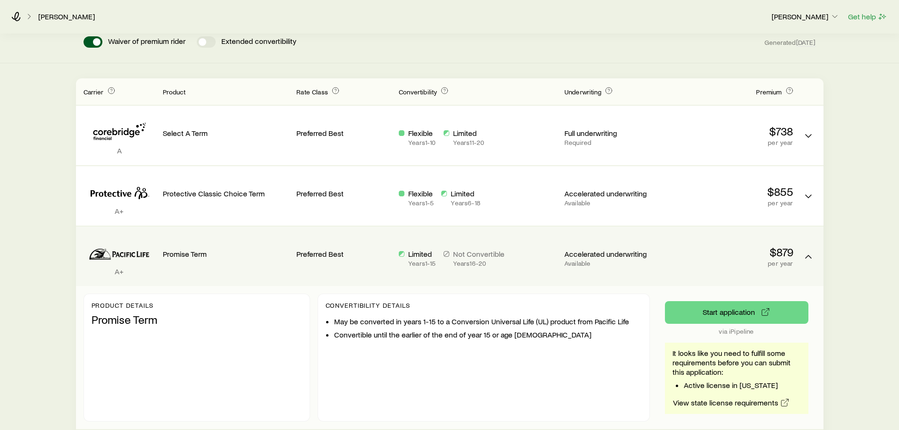
click at [422, 254] on p "Limited" at bounding box center [421, 253] width 27 height 9
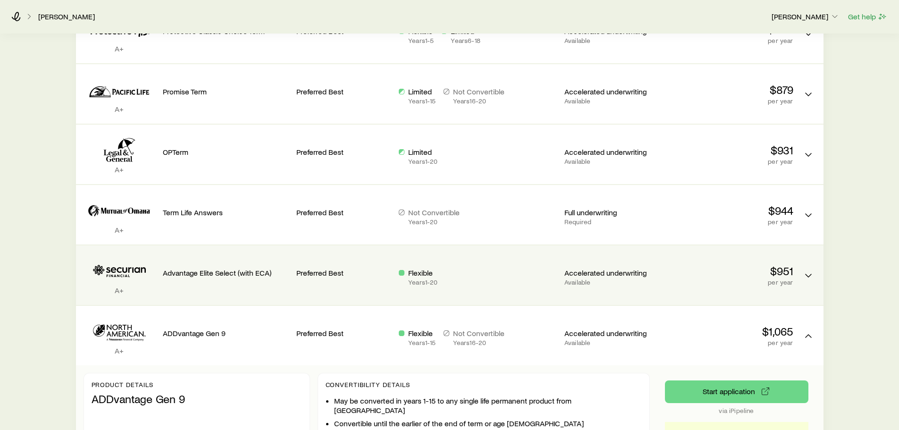
scroll to position [283, 0]
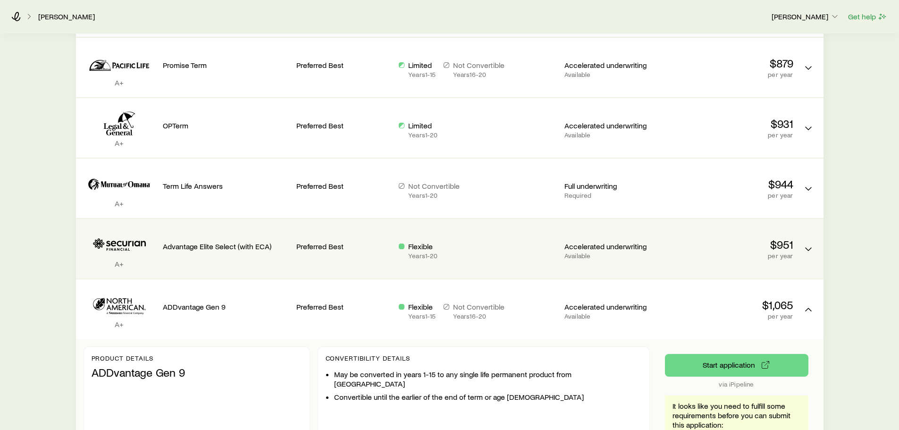
click at [424, 249] on p "Flexible" at bounding box center [422, 246] width 29 height 9
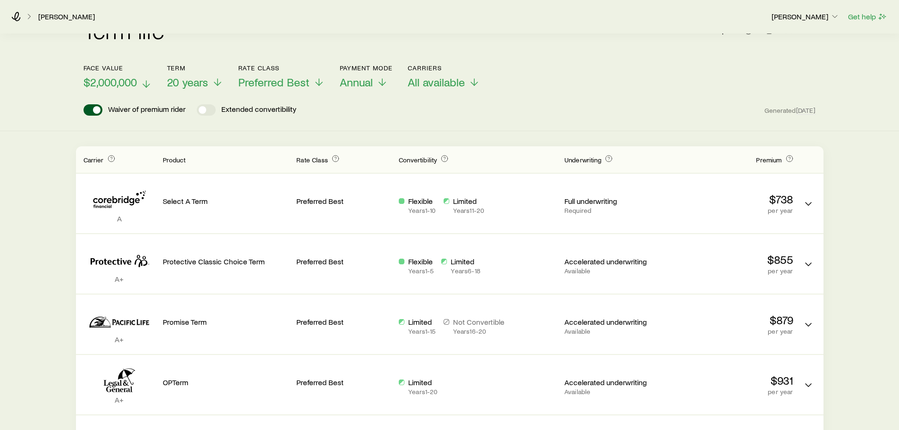
scroll to position [0, 0]
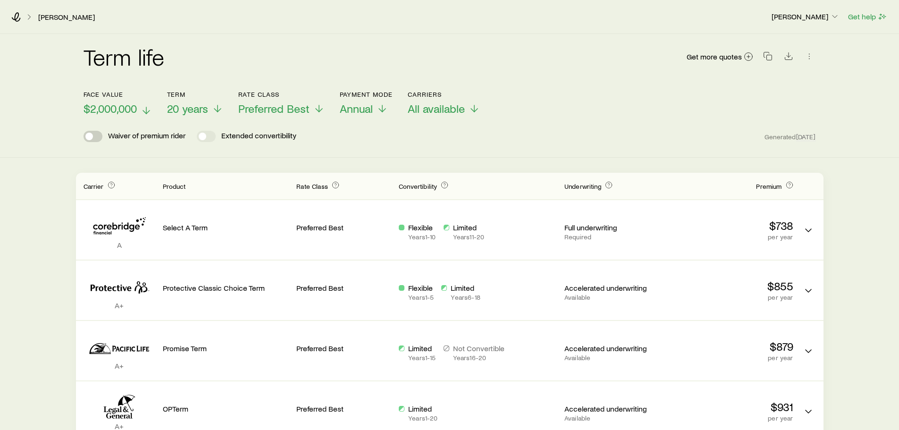
click at [91, 135] on span at bounding box center [89, 137] width 8 height 8
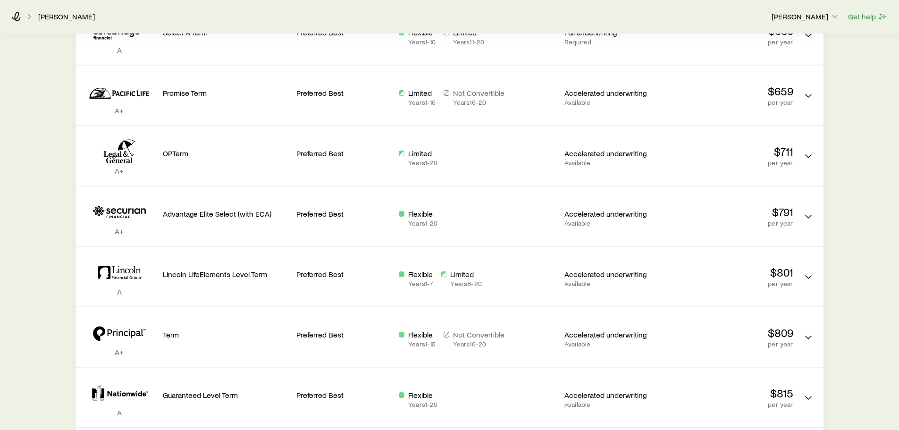
scroll to position [173, 0]
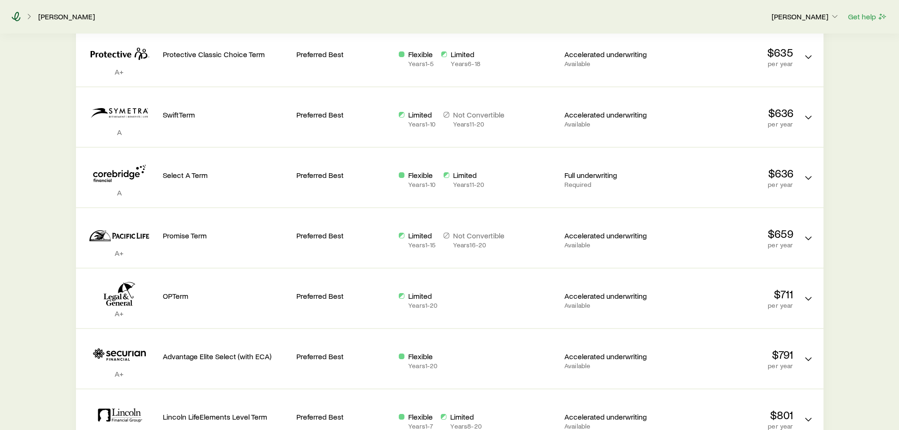
click at [17, 17] on icon at bounding box center [15, 16] width 9 height 9
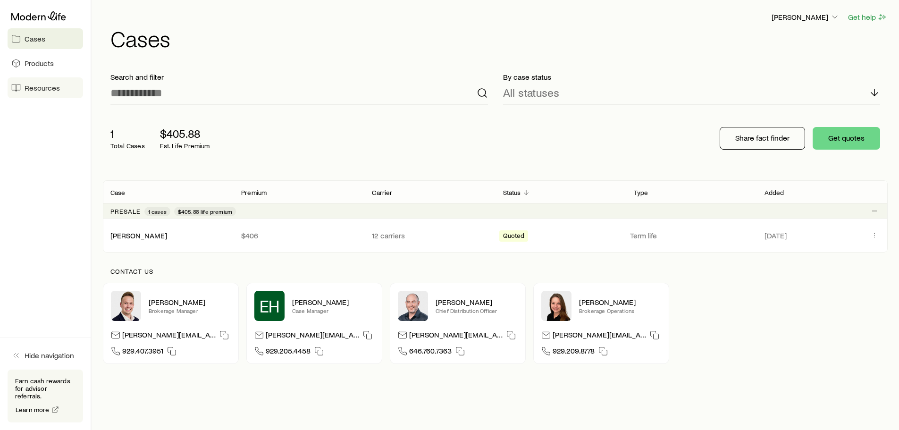
click at [36, 89] on span "Resources" at bounding box center [42, 87] width 35 height 9
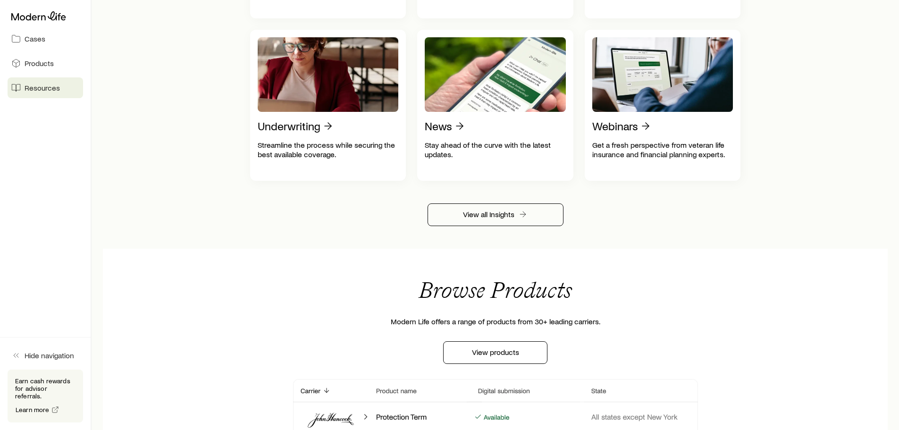
scroll to position [661, 0]
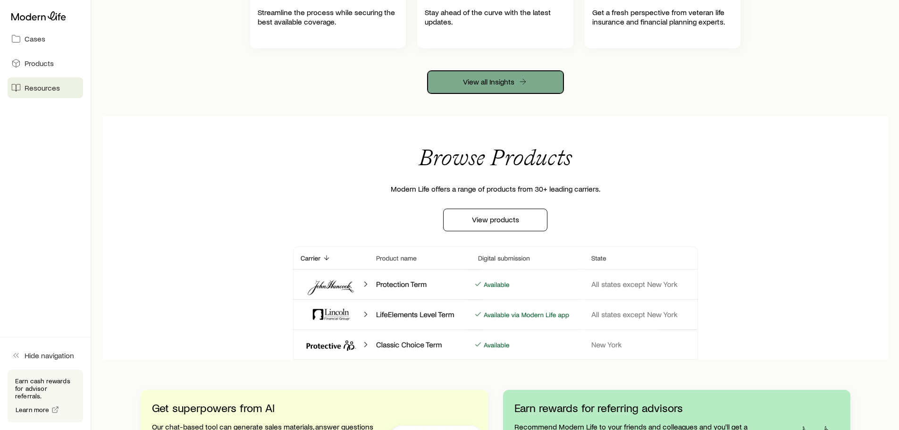
click at [491, 92] on link "View all Insights" at bounding box center [496, 82] width 136 height 23
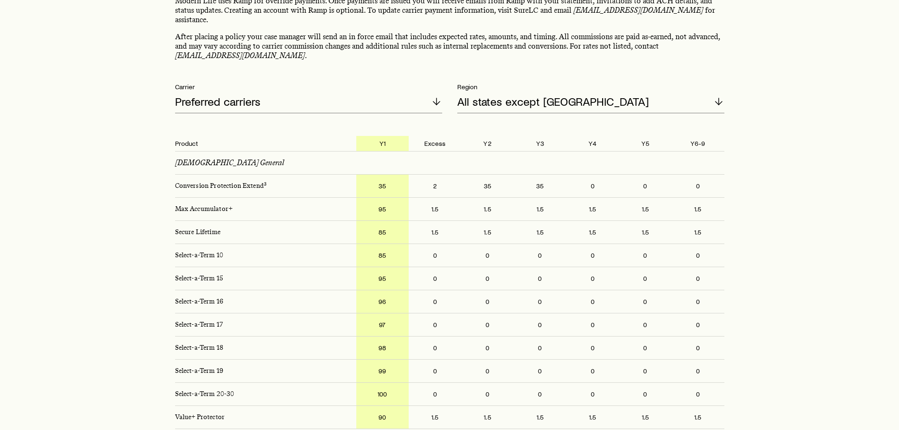
scroll to position [94, 0]
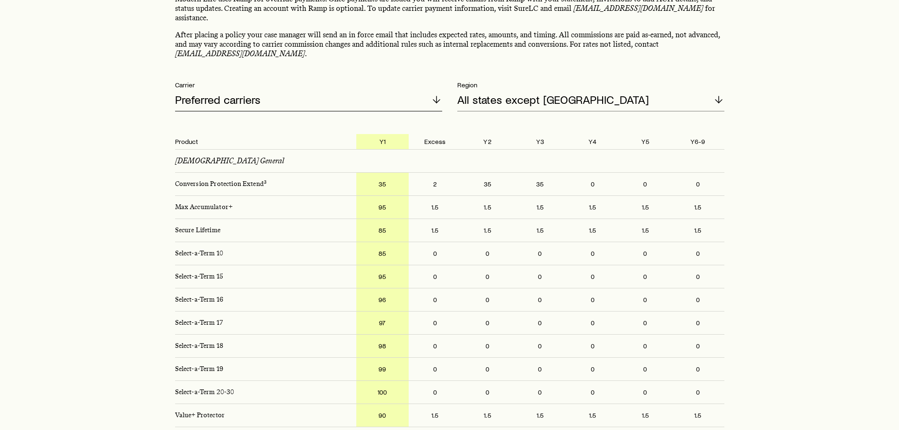
click at [228, 93] on p "Preferred carriers" at bounding box center [217, 99] width 85 height 13
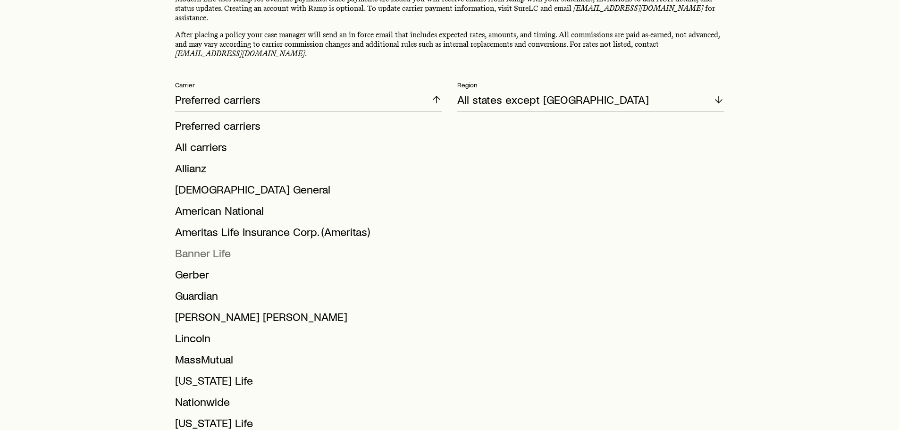
click at [201, 246] on span "Banner Life" at bounding box center [203, 253] width 56 height 14
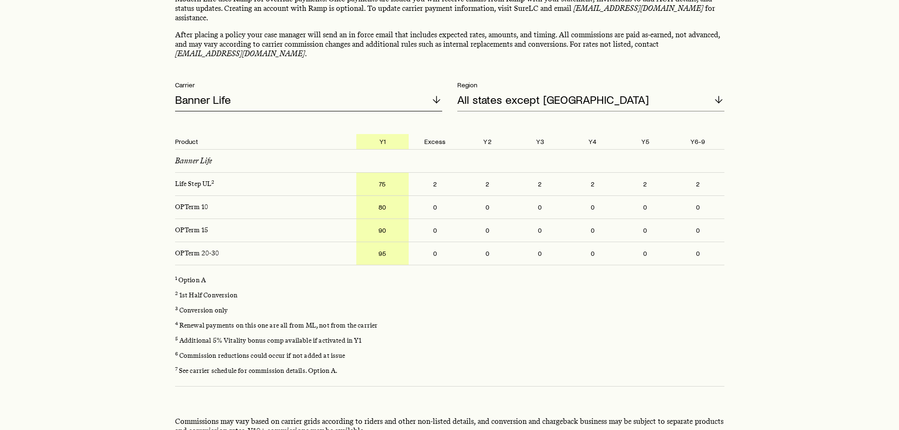
click at [234, 90] on div "Banner Life" at bounding box center [308, 100] width 267 height 23
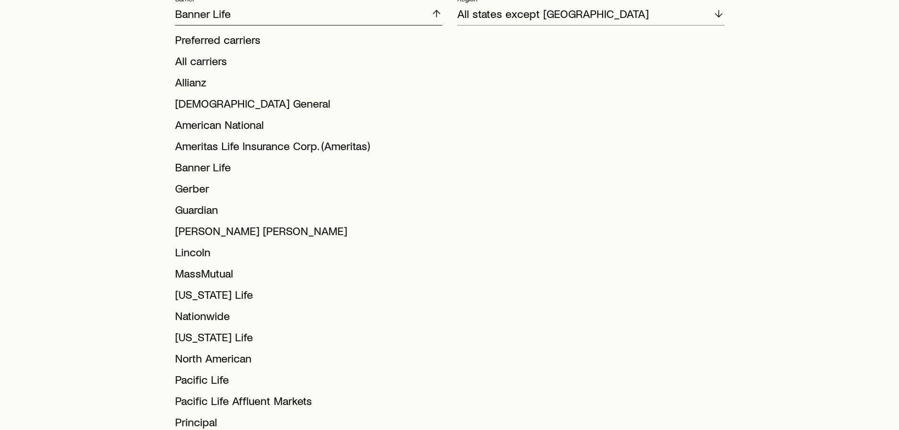
scroll to position [236, 0]
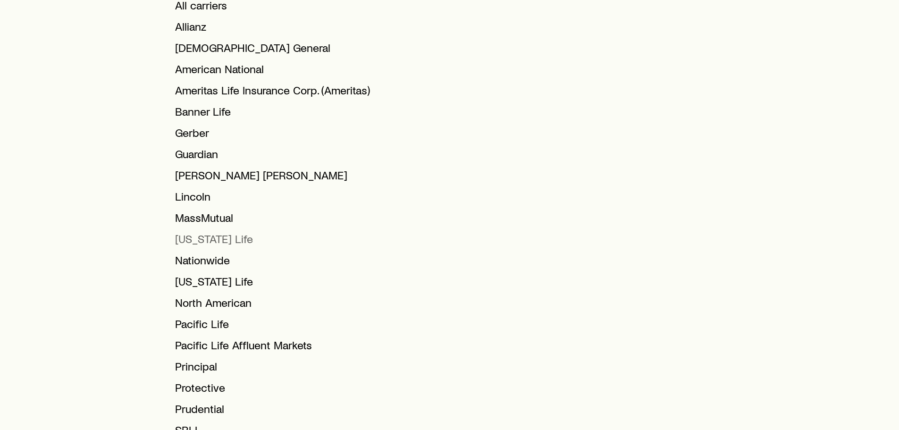
click at [214, 232] on span "Minnesota Life" at bounding box center [214, 239] width 78 height 14
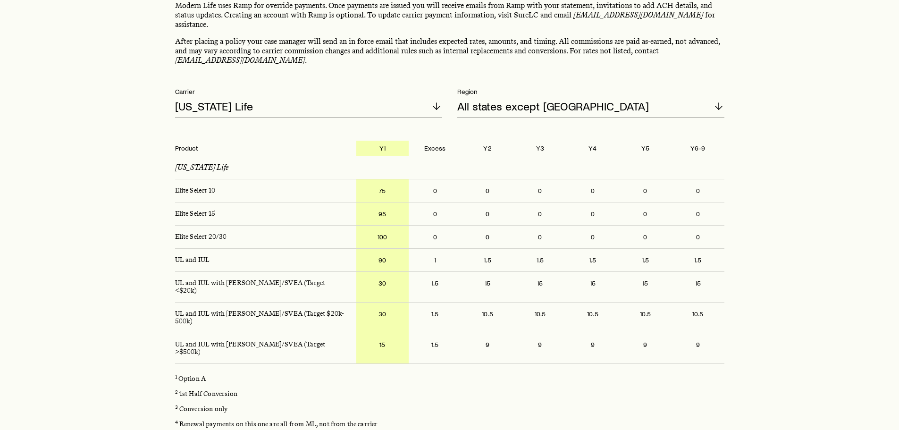
scroll to position [0, 0]
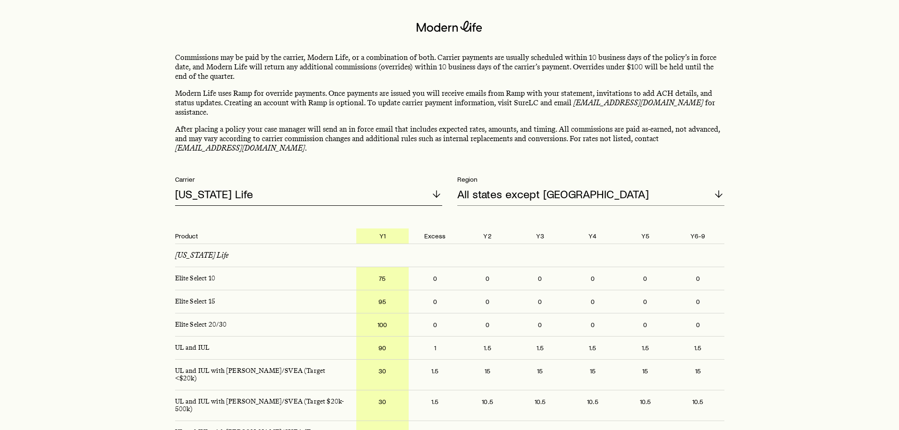
click at [272, 183] on div "Minnesota Life" at bounding box center [308, 194] width 267 height 23
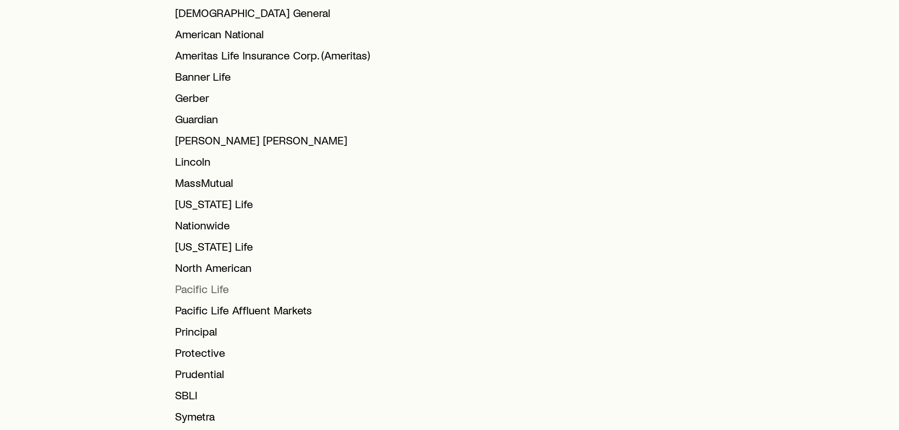
scroll to position [283, 0]
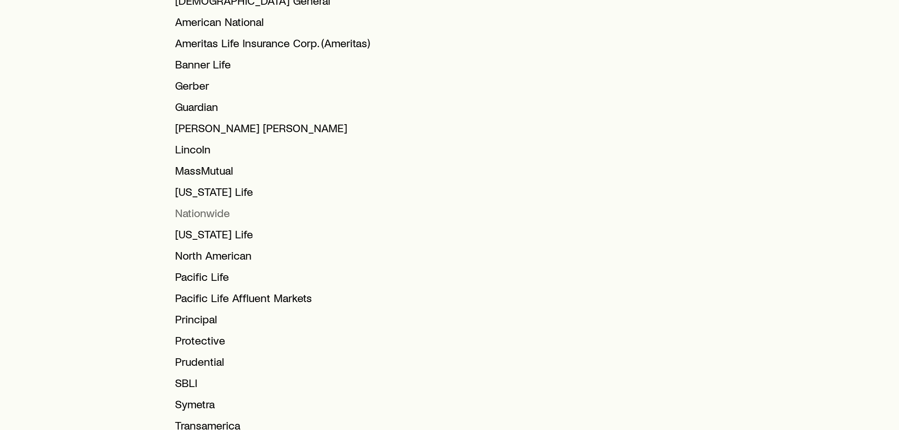
click at [206, 206] on span "Nationwide" at bounding box center [202, 213] width 55 height 14
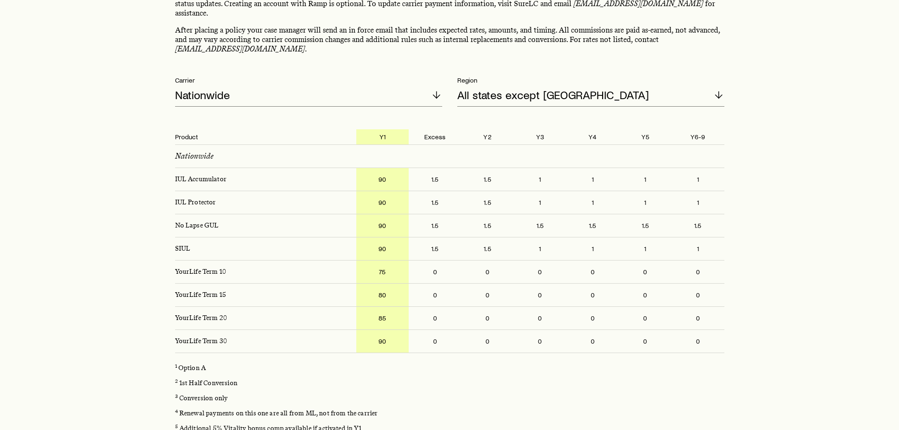
scroll to position [94, 0]
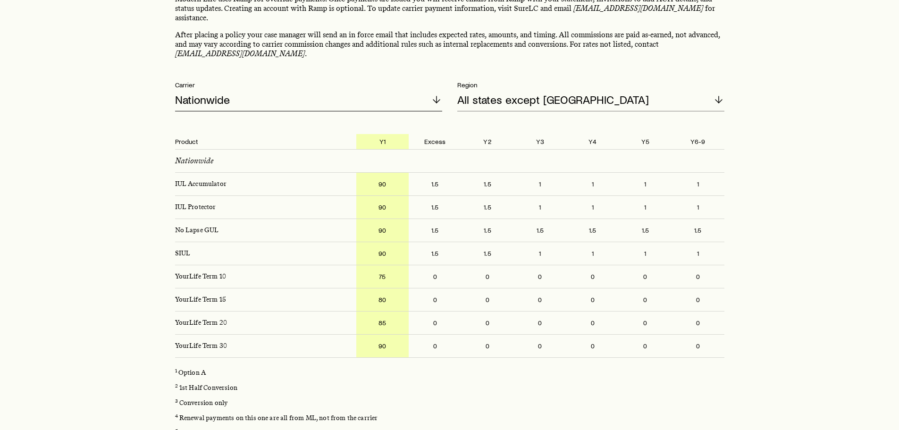
click at [221, 93] on p "Nationwide" at bounding box center [202, 99] width 55 height 13
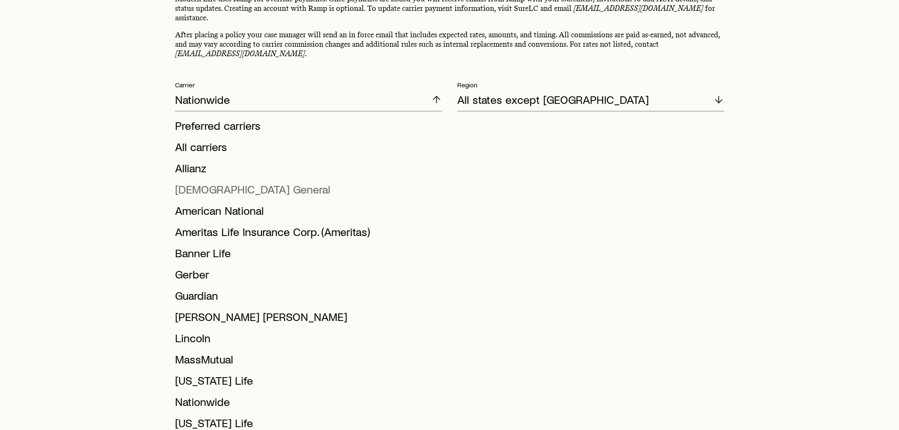
click at [211, 182] on span "American General" at bounding box center [252, 189] width 155 height 14
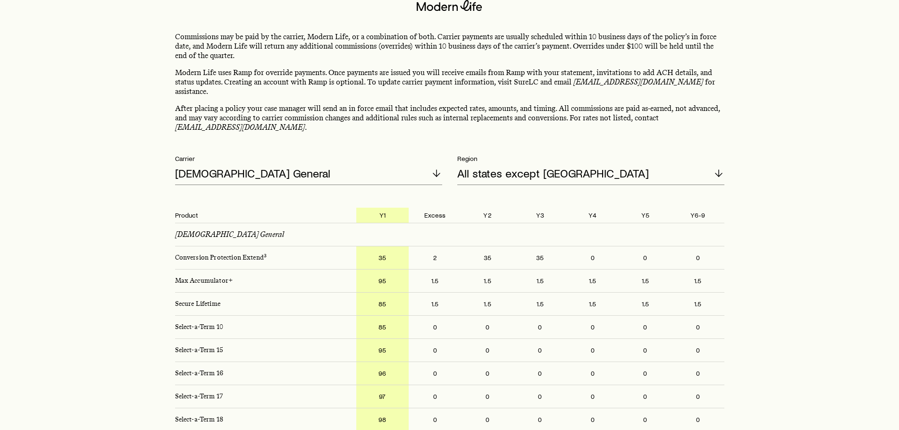
scroll to position [0, 0]
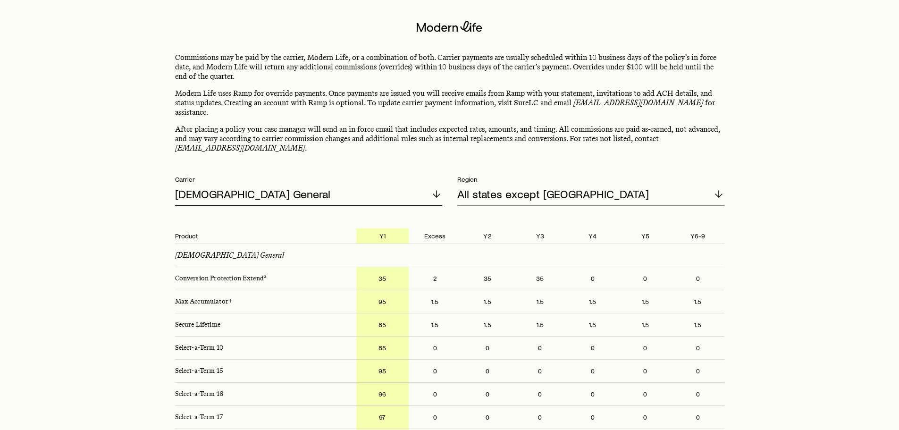
click at [242, 187] on p "American General" at bounding box center [252, 193] width 155 height 13
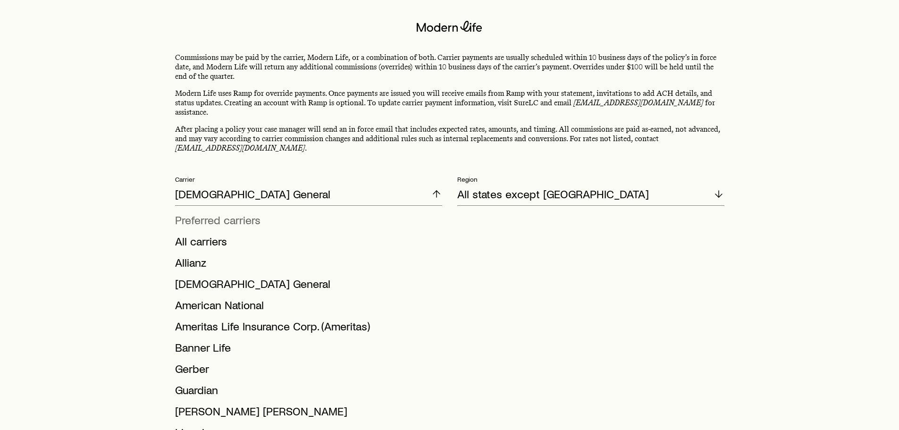
click at [219, 213] on span "Preferred carriers" at bounding box center [217, 220] width 85 height 14
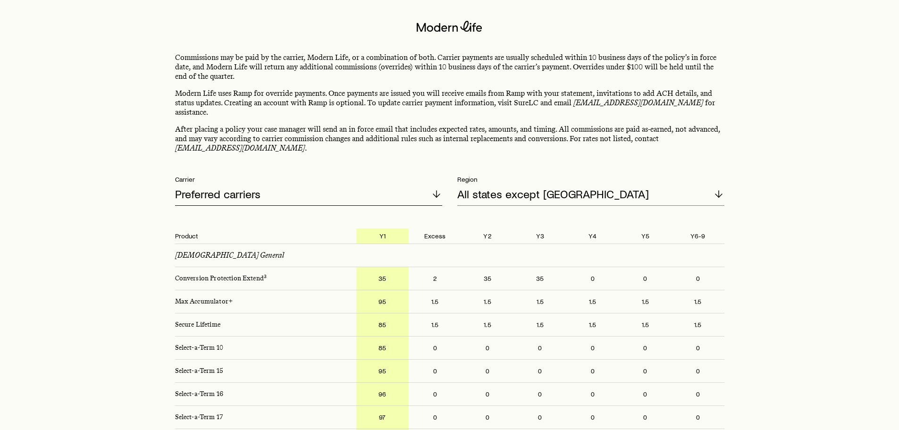
click at [315, 183] on div "Preferred carriers" at bounding box center [308, 194] width 267 height 23
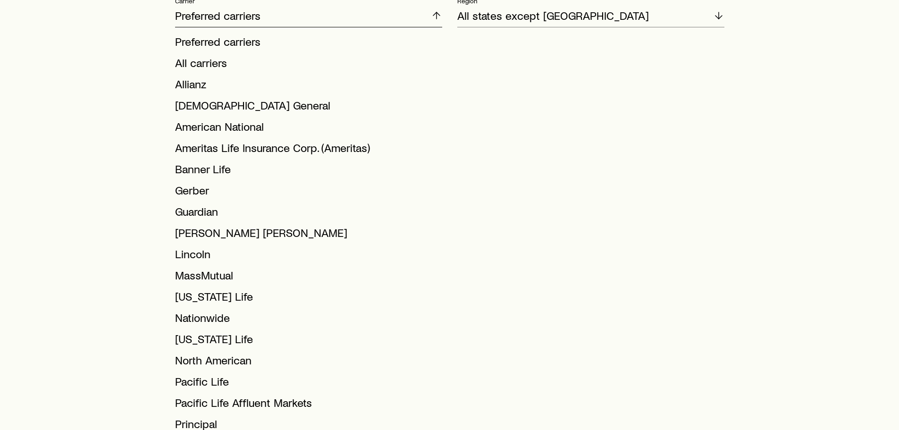
scroll to position [189, 0]
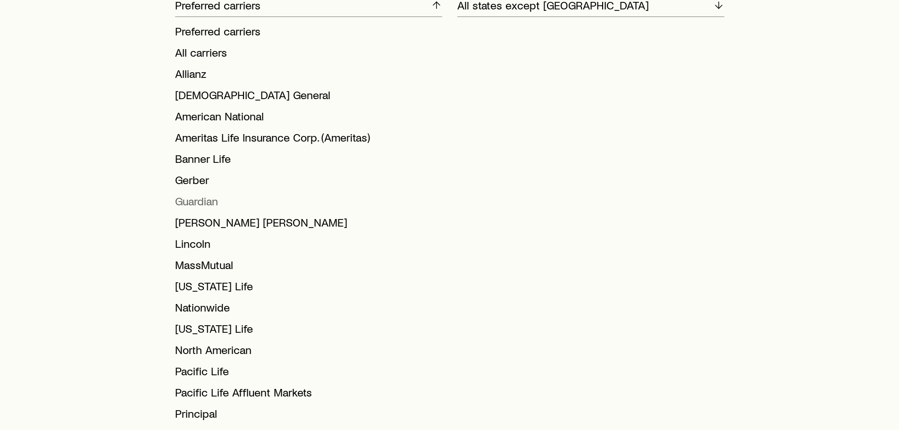
click at [199, 194] on span "Guardian" at bounding box center [196, 201] width 43 height 14
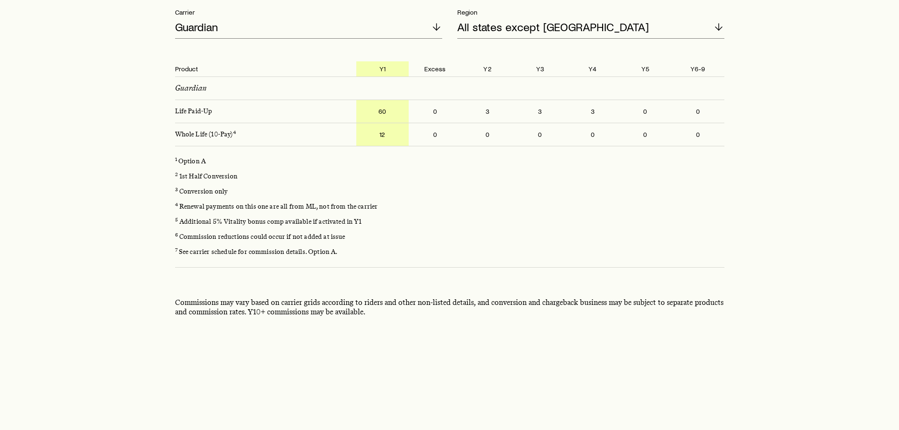
scroll to position [158, 0]
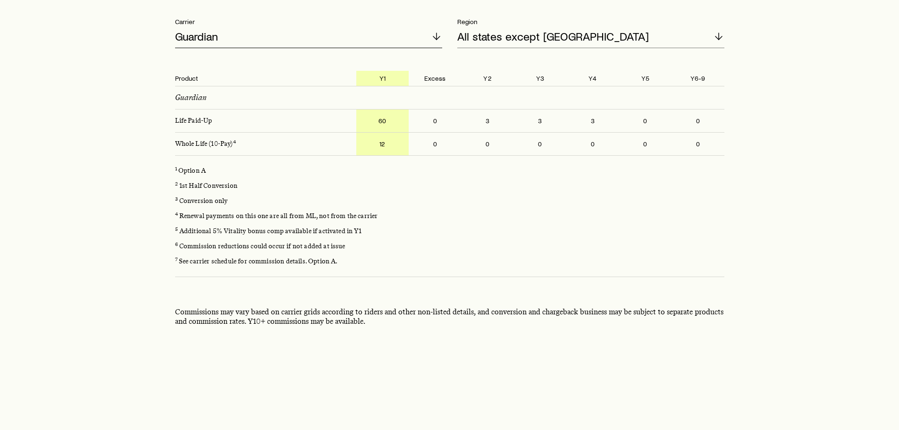
click at [213, 30] on p "Guardian" at bounding box center [196, 36] width 43 height 13
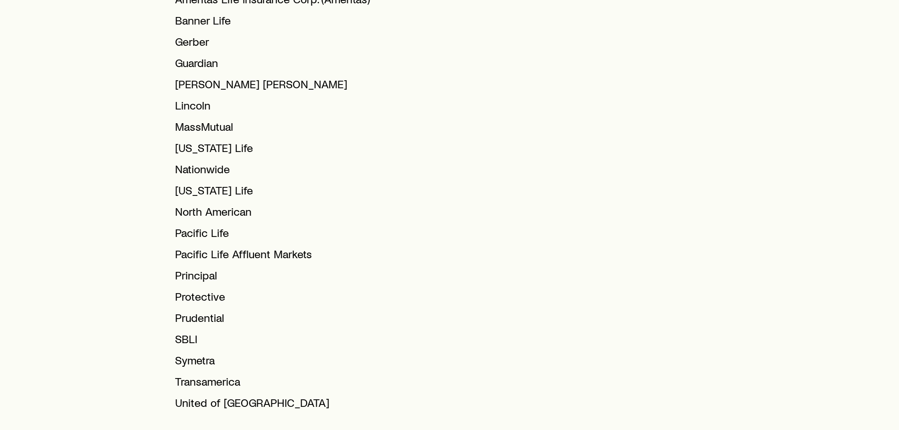
scroll to position [347, 0]
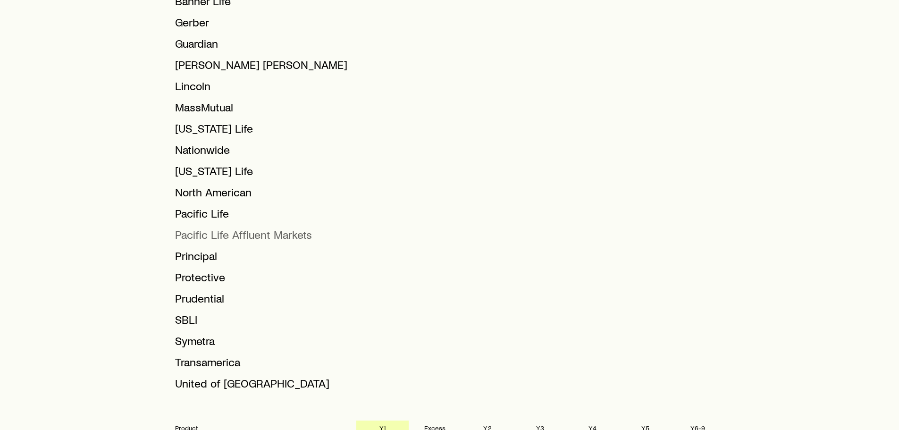
click at [211, 228] on span "Pacific Life Affluent Markets" at bounding box center [243, 235] width 137 height 14
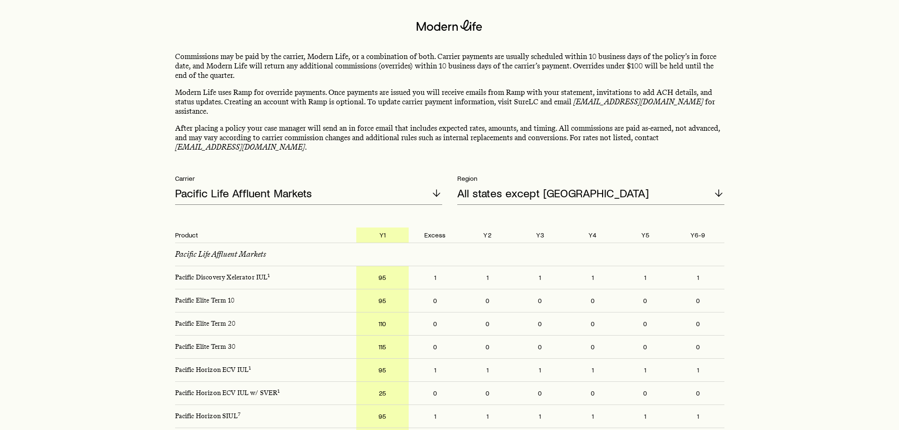
scroll to position [0, 0]
click at [250, 188] on p "Pacific Life Affluent Markets" at bounding box center [243, 193] width 137 height 13
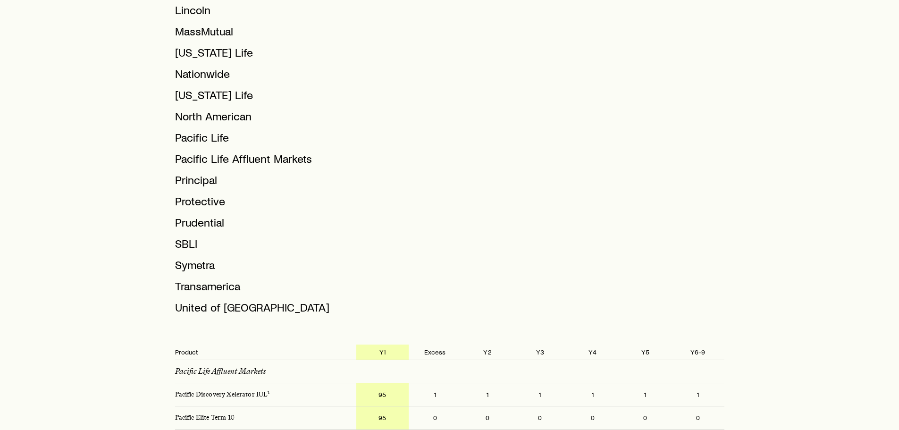
scroll to position [425, 0]
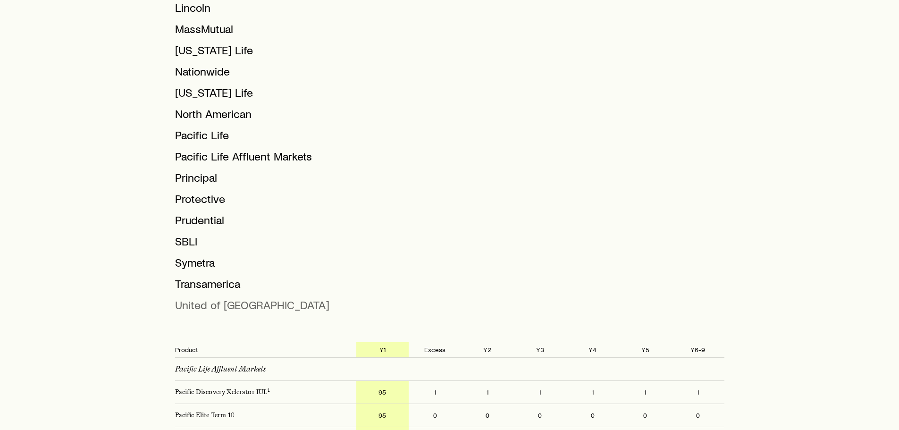
click at [196, 298] on span "United of Omaha" at bounding box center [252, 305] width 154 height 14
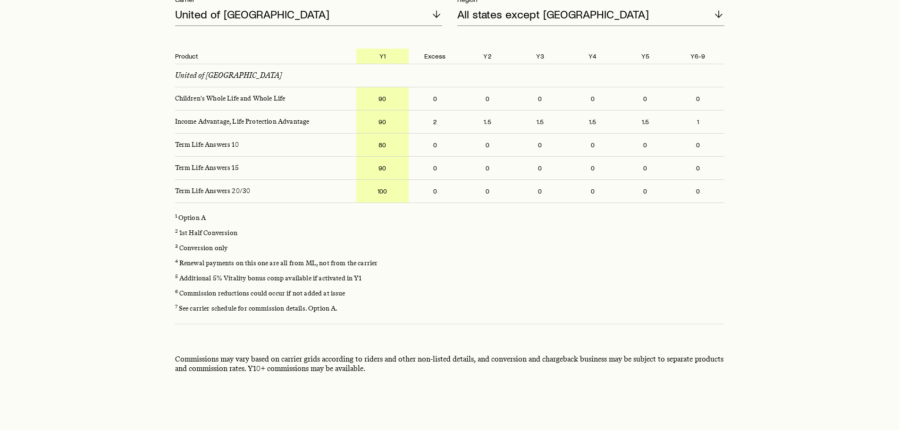
scroll to position [0, 0]
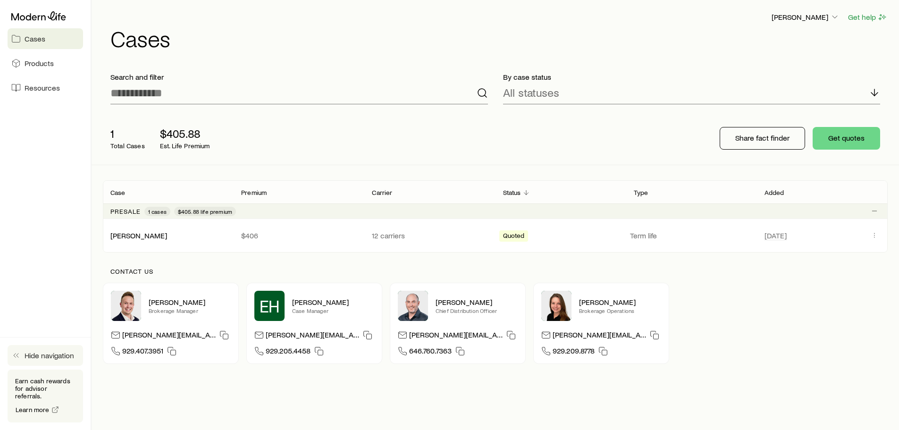
click at [17, 360] on icon "button" at bounding box center [15, 355] width 9 height 9
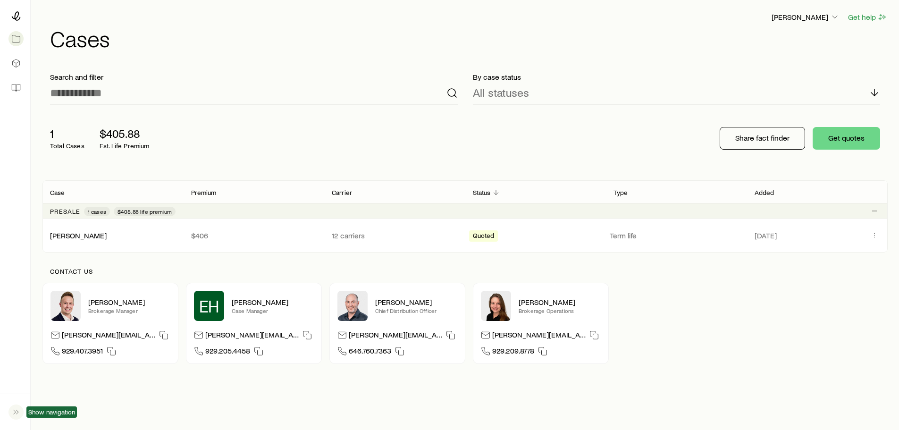
click at [16, 410] on icon "button" at bounding box center [15, 411] width 9 height 9
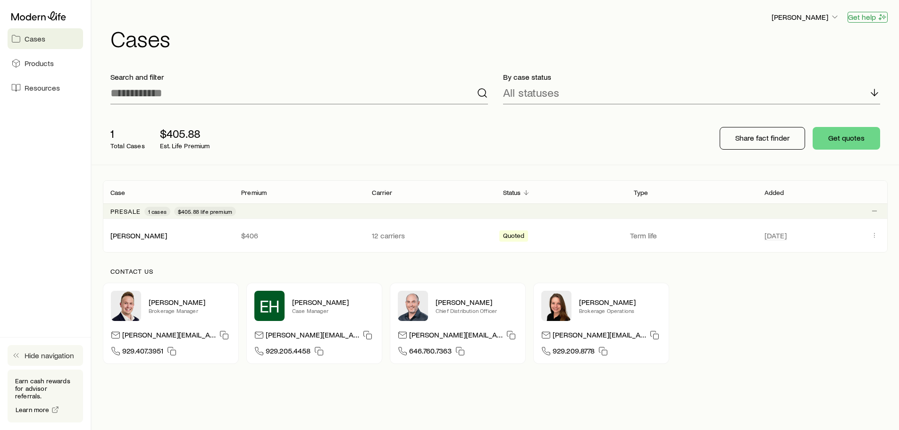
click at [873, 16] on button "Get help" at bounding box center [868, 17] width 40 height 11
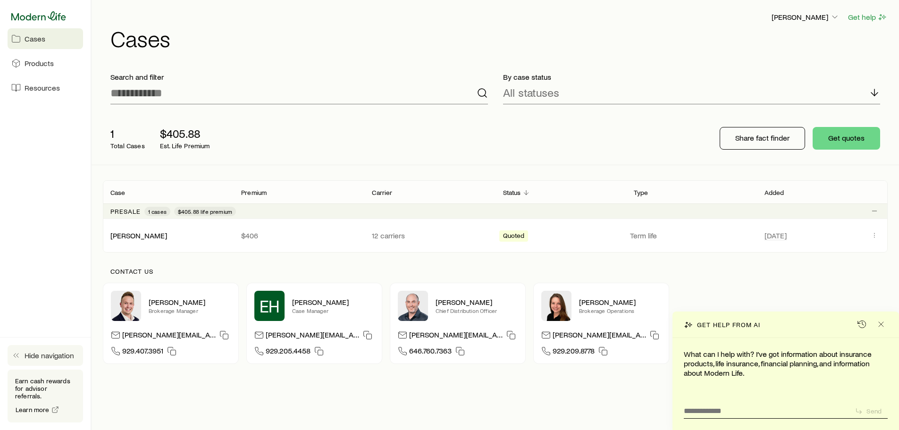
click at [30, 16] on icon at bounding box center [38, 15] width 55 height 9
click at [877, 237] on icon "Client cases" at bounding box center [875, 235] width 8 height 8
click at [34, 62] on span "Products" at bounding box center [39, 63] width 29 height 9
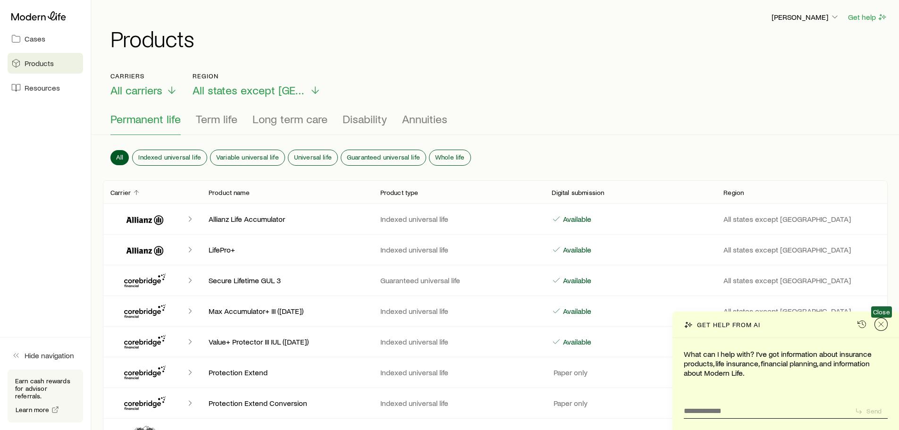
click at [883, 326] on line "Close" at bounding box center [881, 324] width 5 height 5
